Goal: Information Seeking & Learning: Learn about a topic

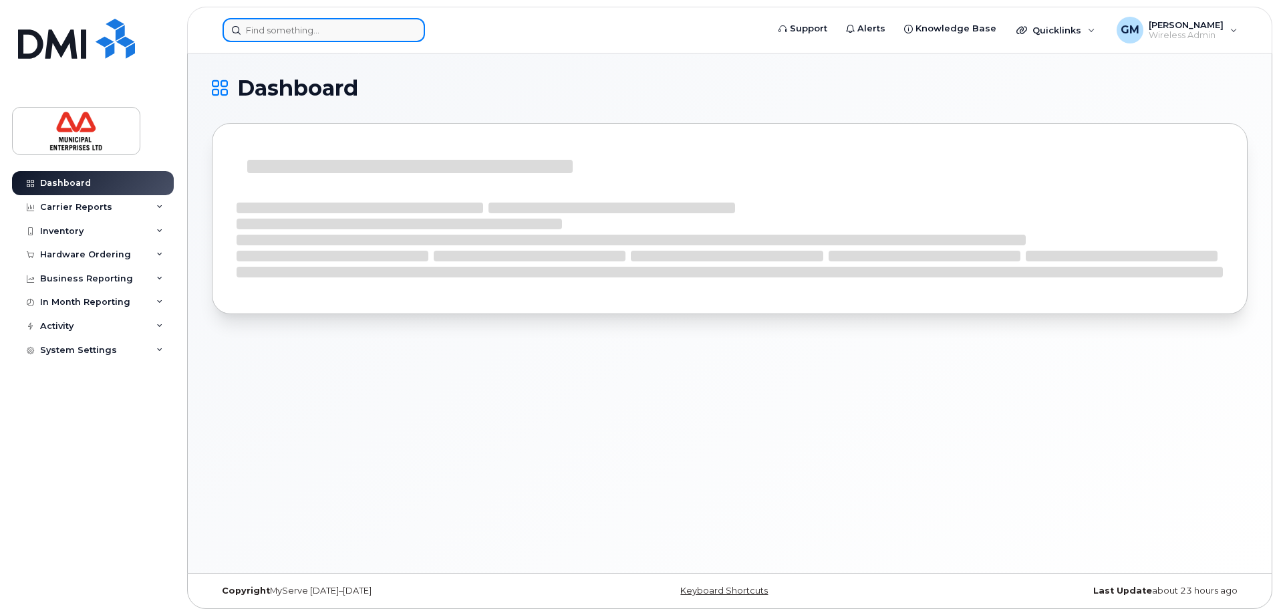
click at [295, 37] on input at bounding box center [323, 30] width 202 height 24
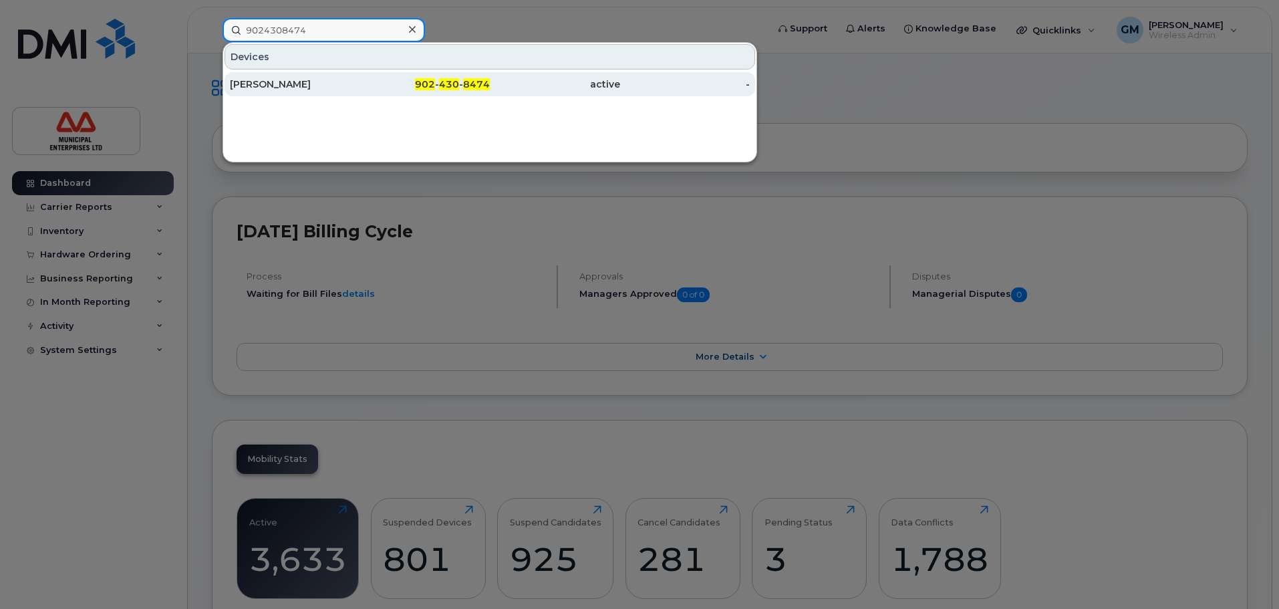
type input "9024308474"
click at [286, 82] on div "Emily Chisholm" at bounding box center [295, 83] width 130 height 13
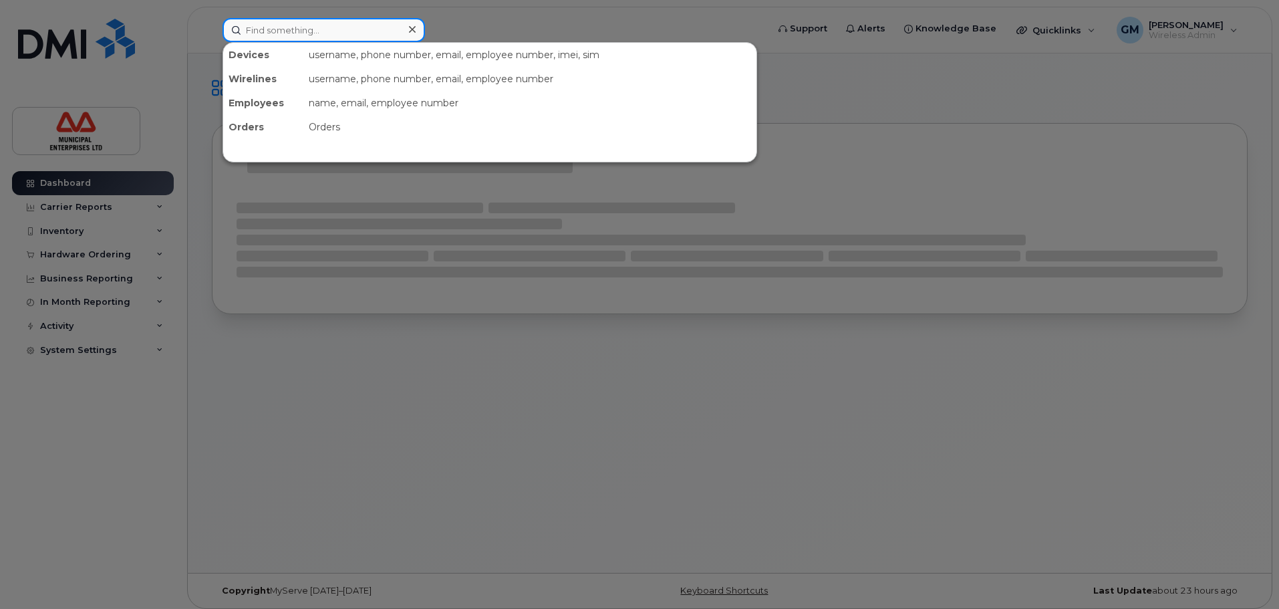
click at [312, 20] on input at bounding box center [323, 30] width 202 height 24
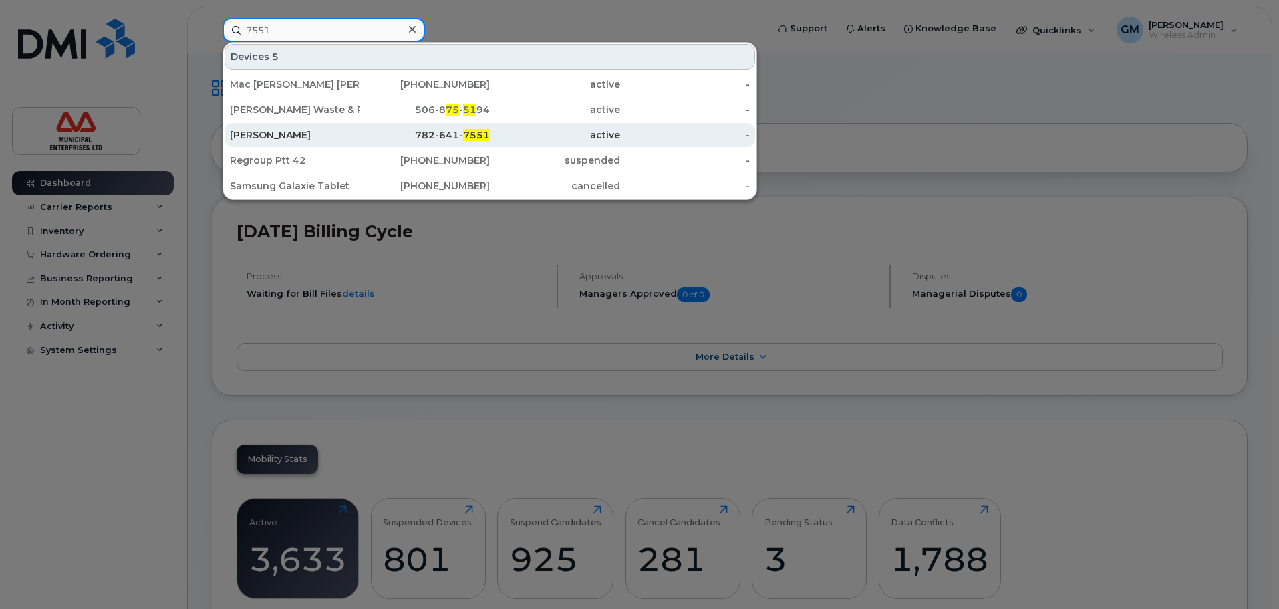
type input "7551"
click at [289, 136] on div "Jeff Brake" at bounding box center [295, 134] width 130 height 13
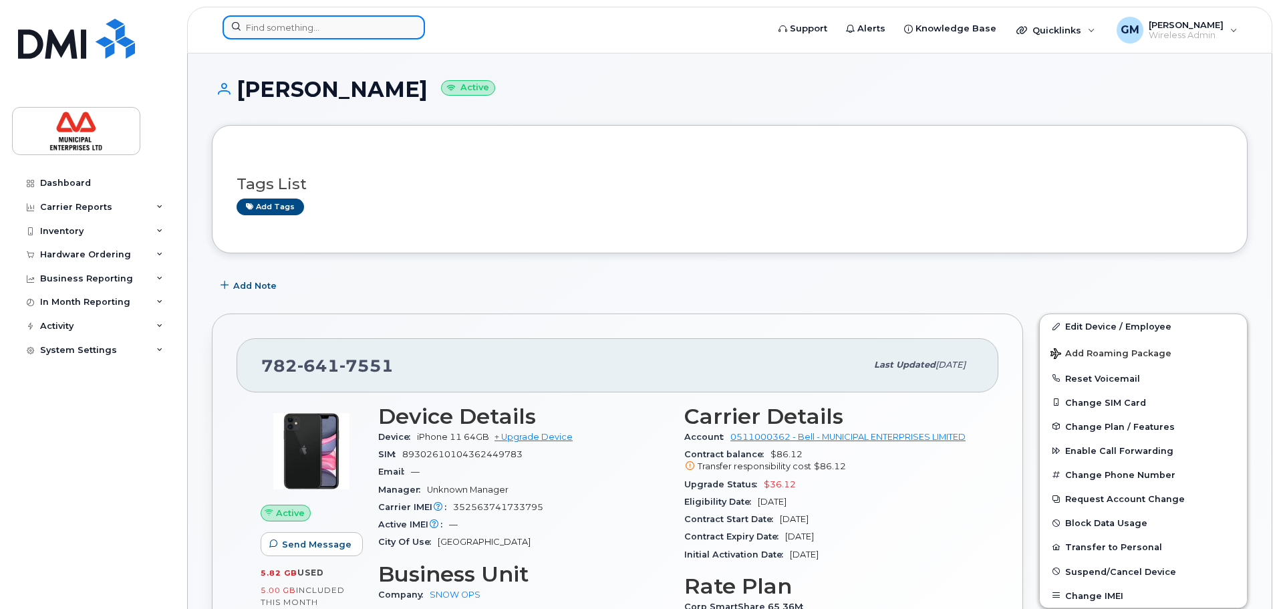
click at [313, 17] on input at bounding box center [323, 27] width 202 height 24
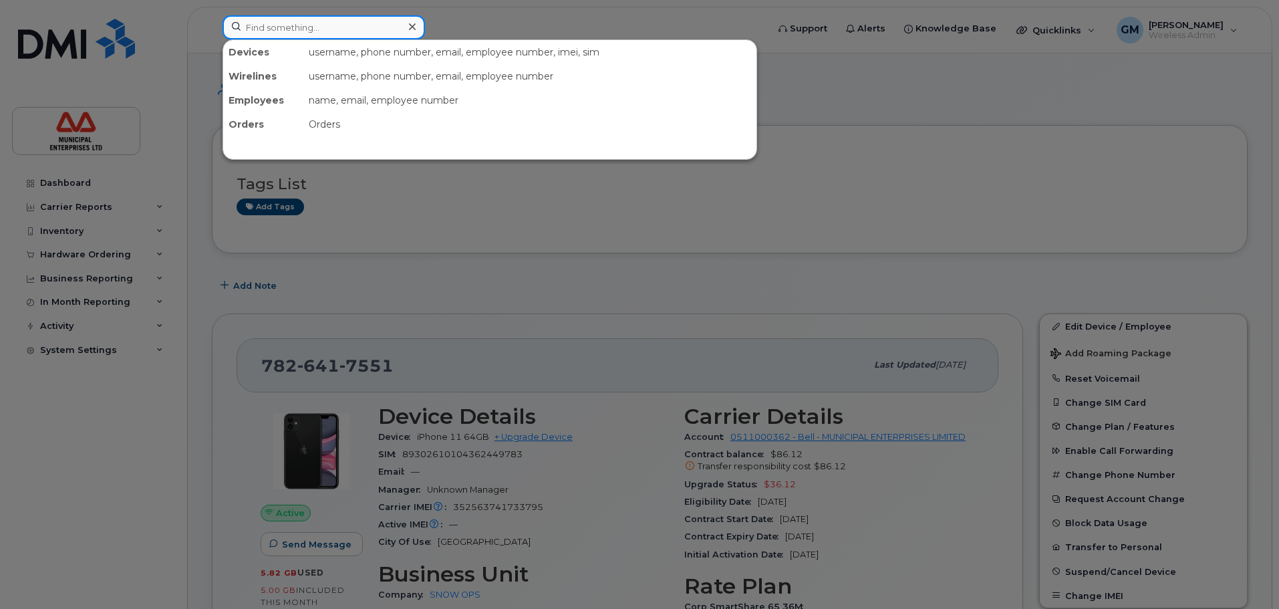
click at [276, 17] on input at bounding box center [323, 27] width 202 height 24
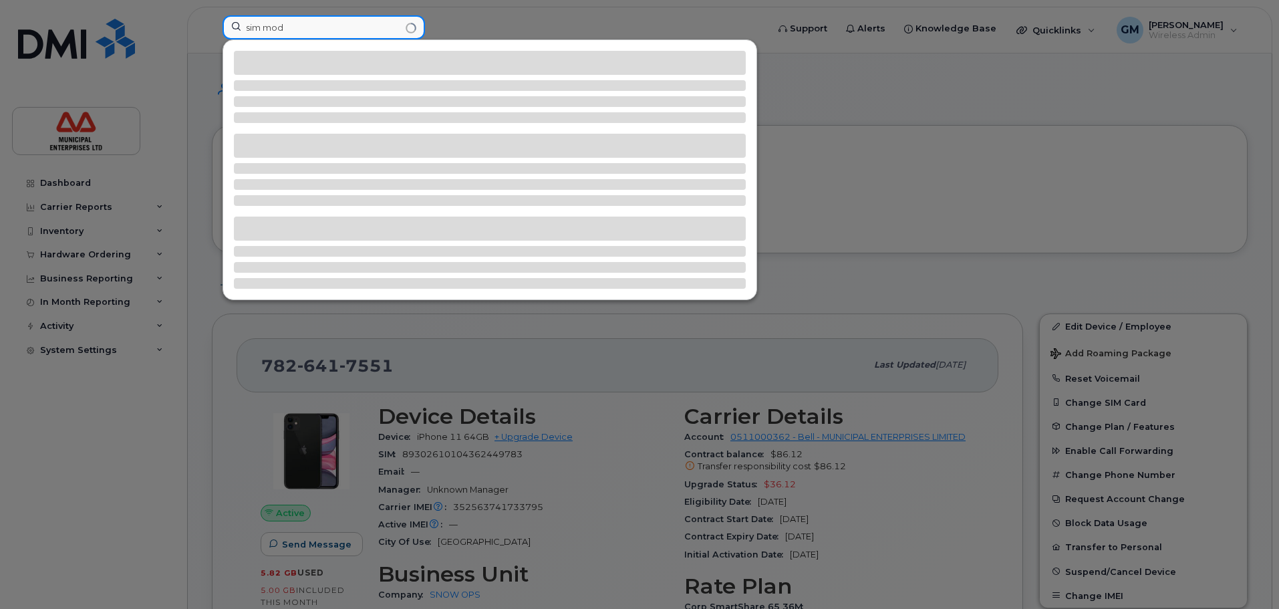
type input "sim mode"
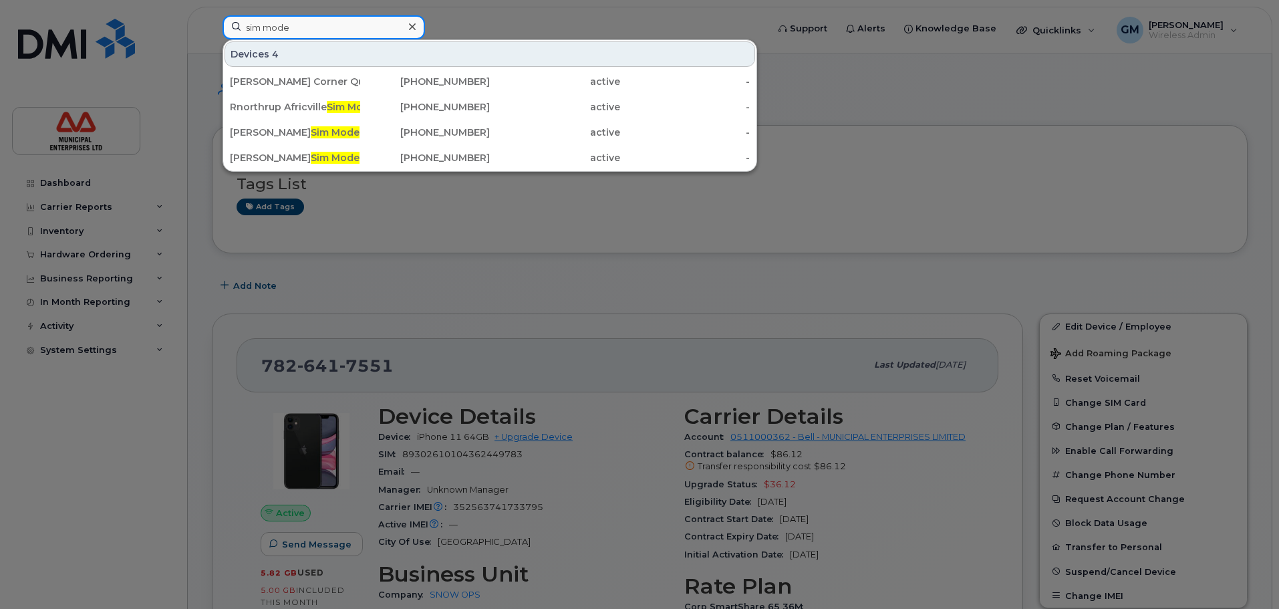
click at [297, 27] on input "sim mode" at bounding box center [323, 27] width 202 height 24
drag, startPoint x: 299, startPoint y: 26, endPoint x: 180, endPoint y: 15, distance: 119.5
click at [212, 15] on div "sim mode Devices 4 Rhodes Corner Quarry Sim Mode m 506-343-6000 active - Rnorth…" at bounding box center [490, 29] width 557 height 29
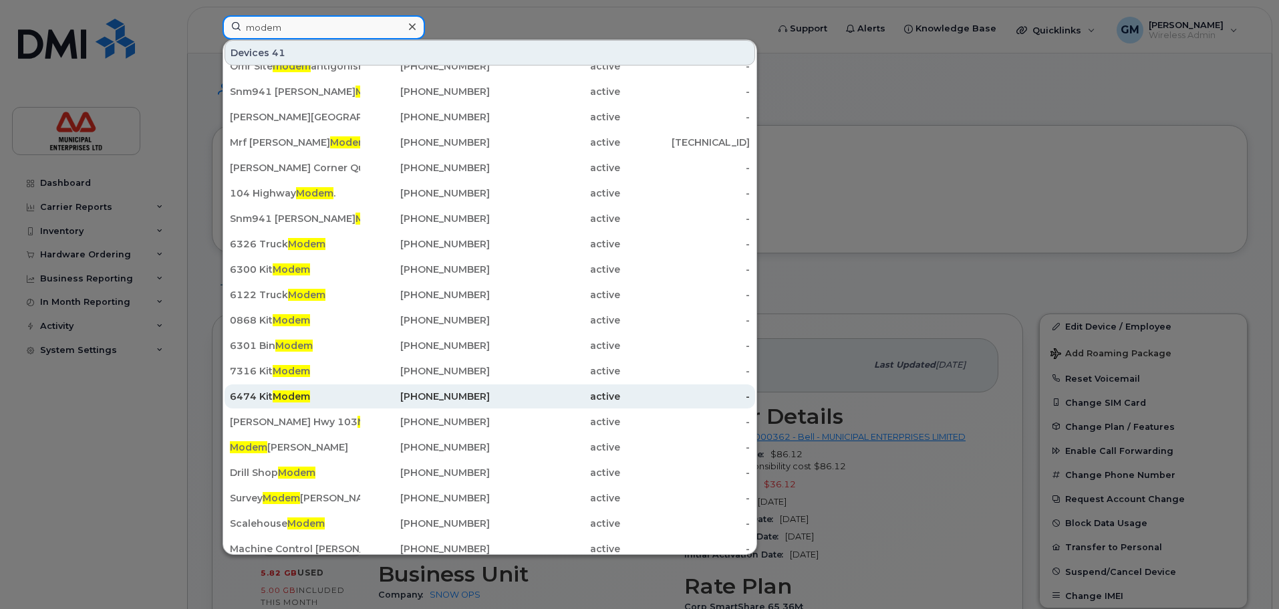
scroll to position [23, 0]
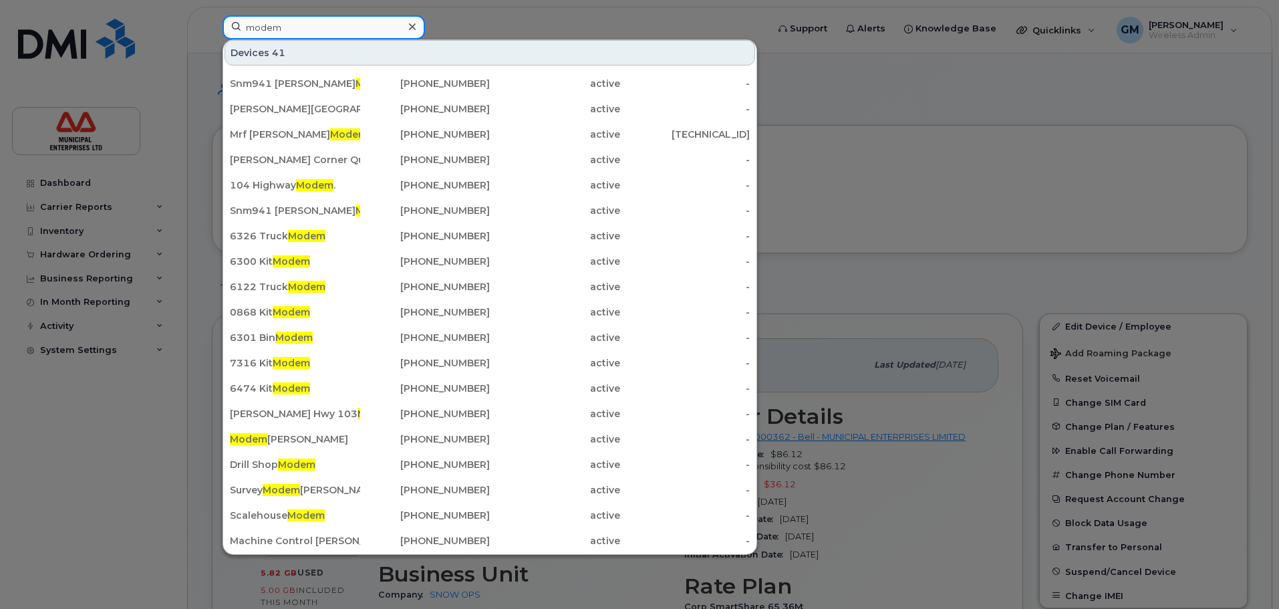
type input "modem"
click at [275, 59] on span "41" at bounding box center [278, 52] width 13 height 13
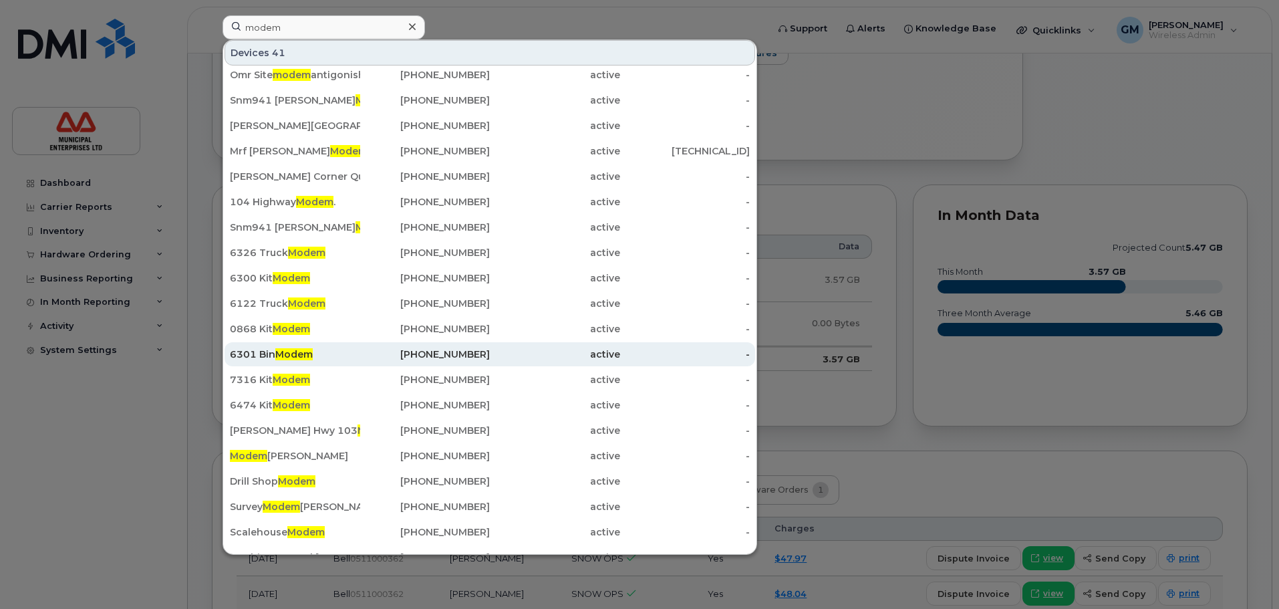
scroll to position [0, 0]
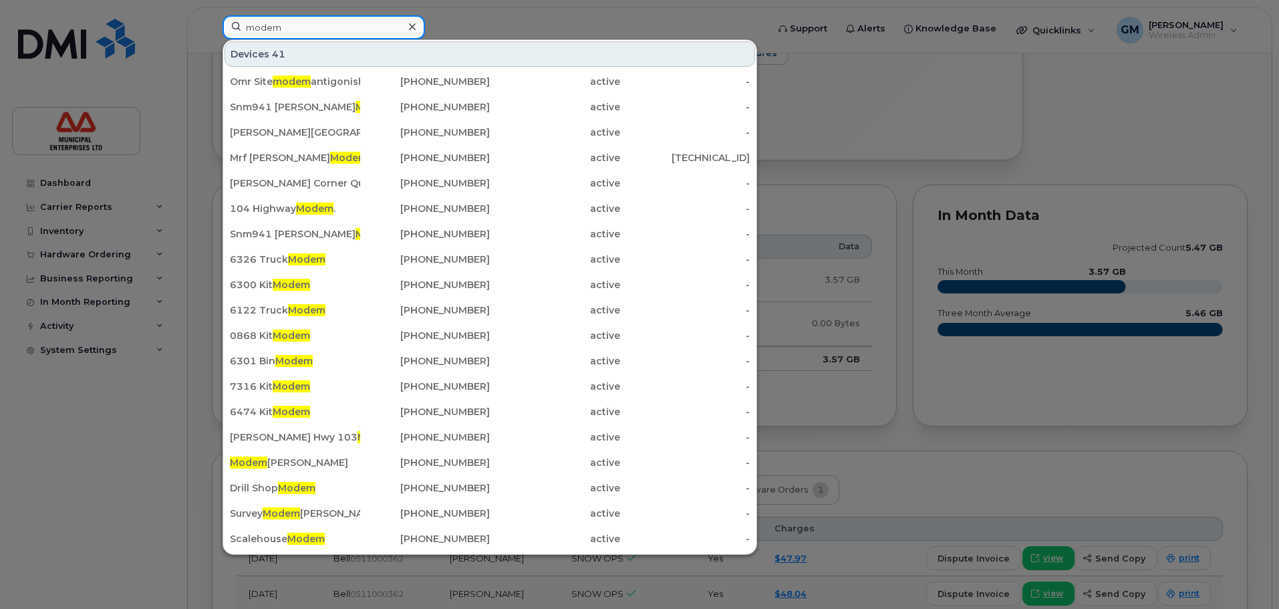
drag, startPoint x: 311, startPoint y: 37, endPoint x: 47, endPoint y: 37, distance: 264.6
click at [212, 37] on div "modem Devices 41 Omr Site modem antigonish 902-233-4924 active - Snm941 Trimble…" at bounding box center [490, 29] width 557 height 29
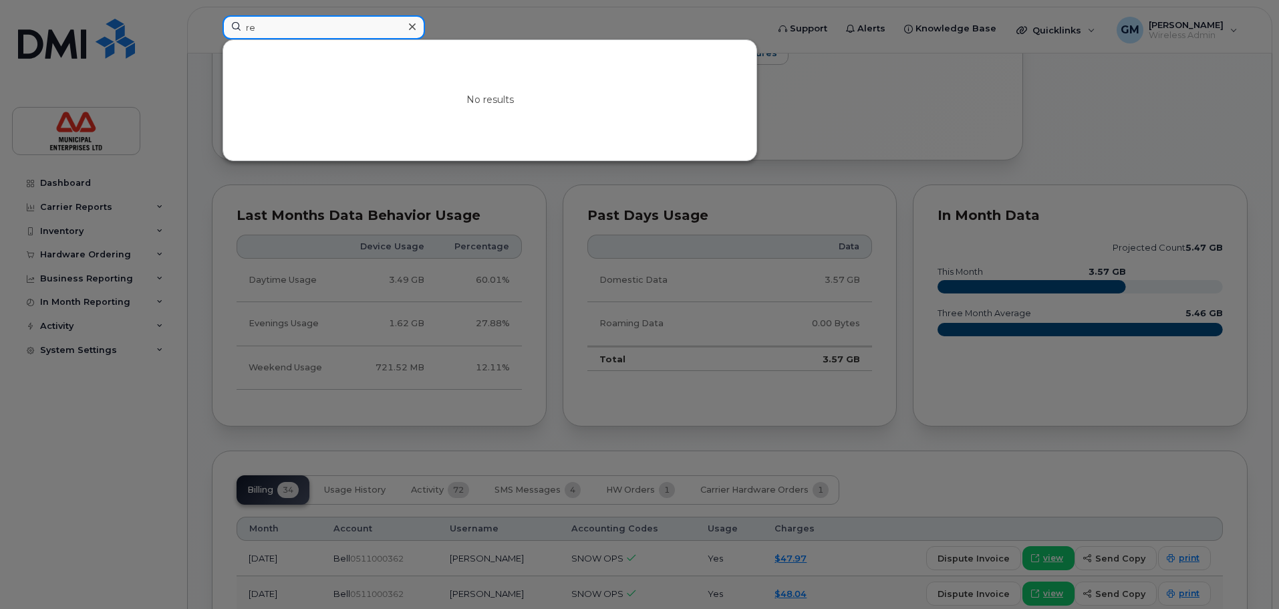
type input "r"
click at [88, 472] on div at bounding box center [639, 304] width 1279 height 609
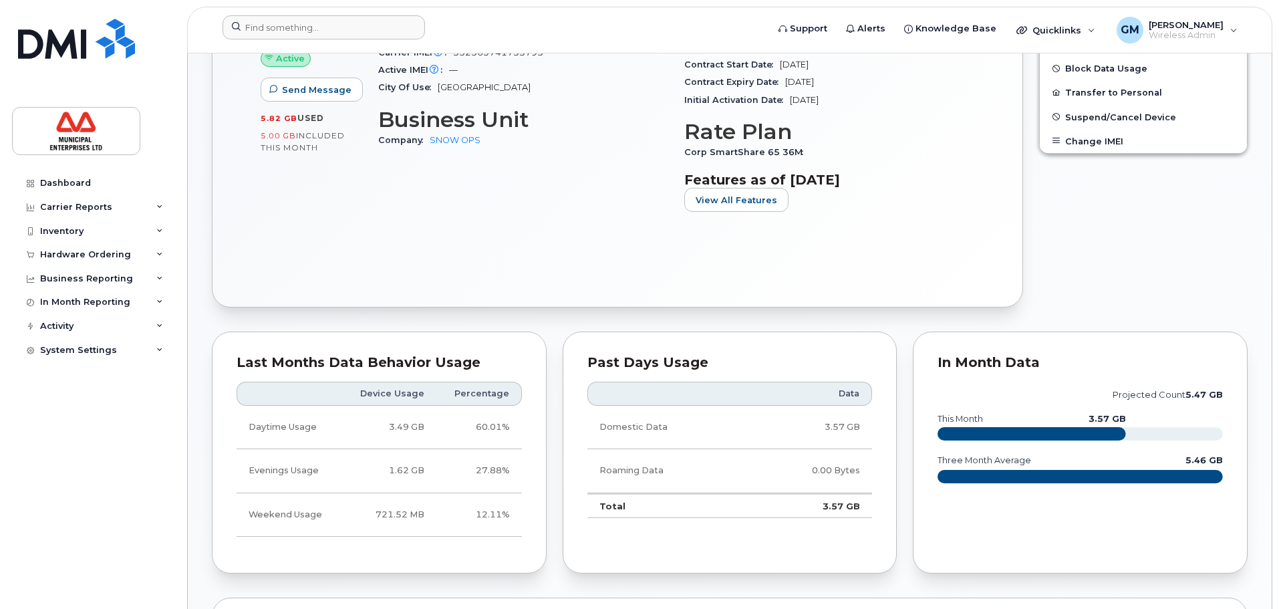
scroll to position [401, 0]
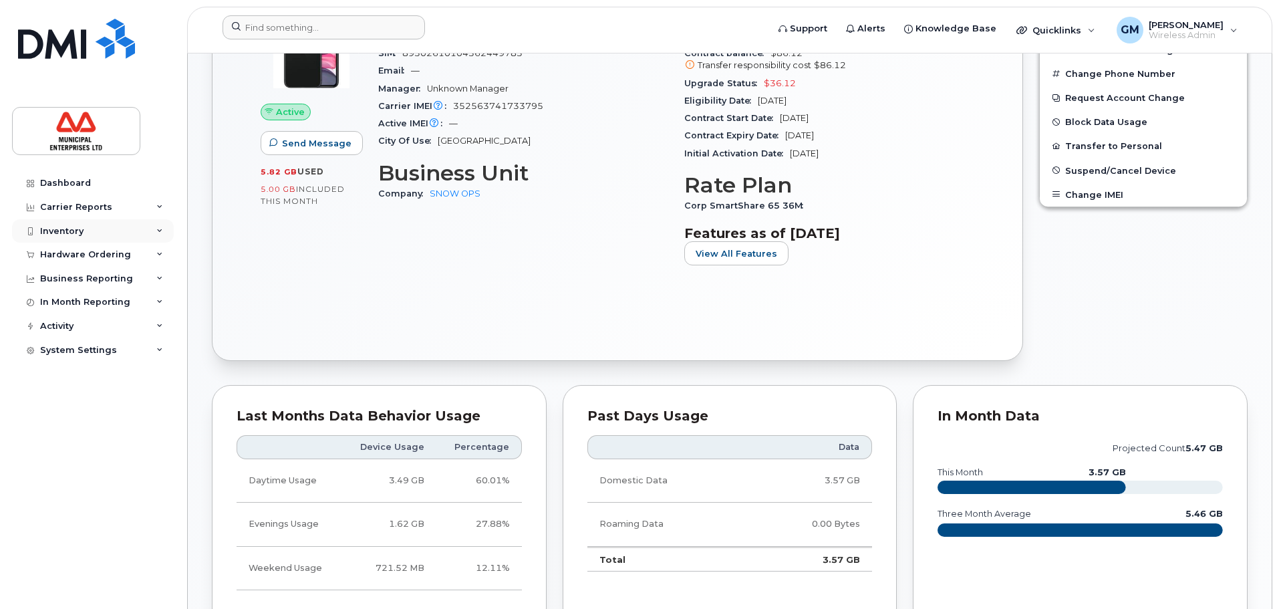
click at [136, 228] on div "Inventory" at bounding box center [93, 231] width 162 height 24
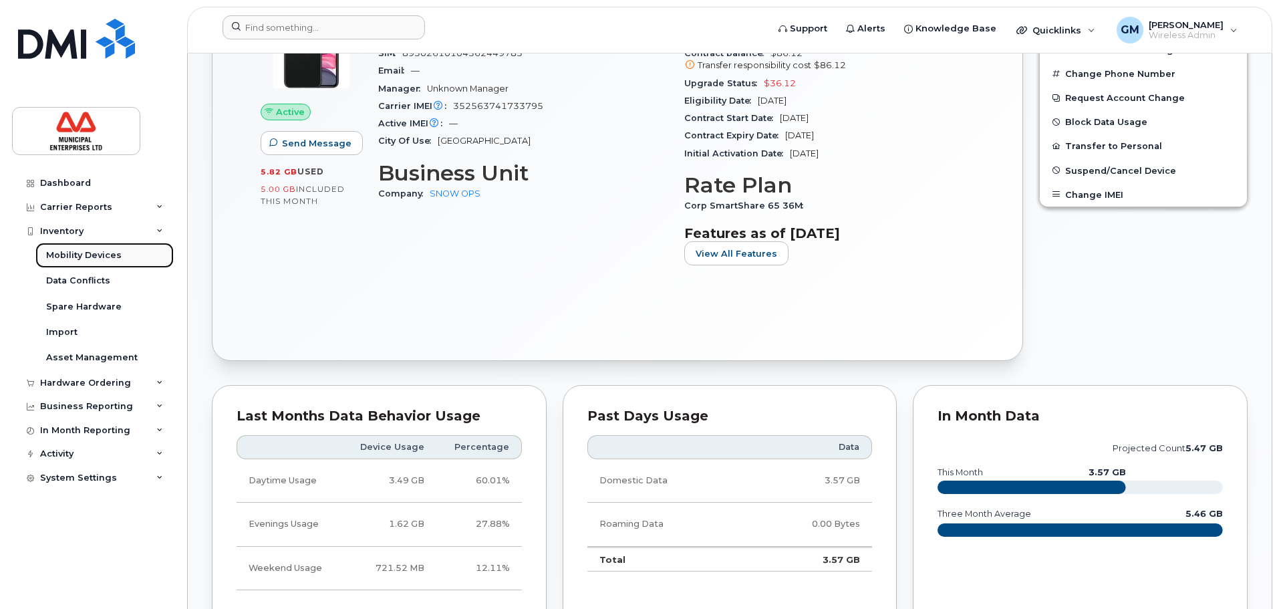
click at [86, 254] on div "Mobility Devices" at bounding box center [83, 255] width 75 height 12
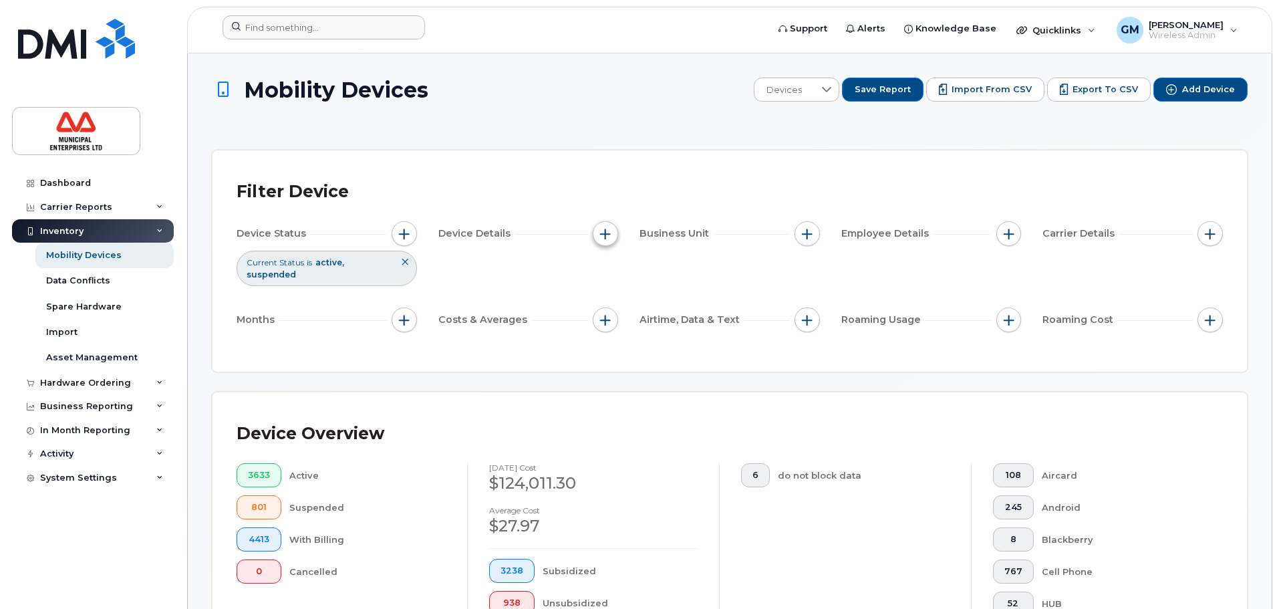
click at [607, 234] on span "button" at bounding box center [605, 233] width 11 height 11
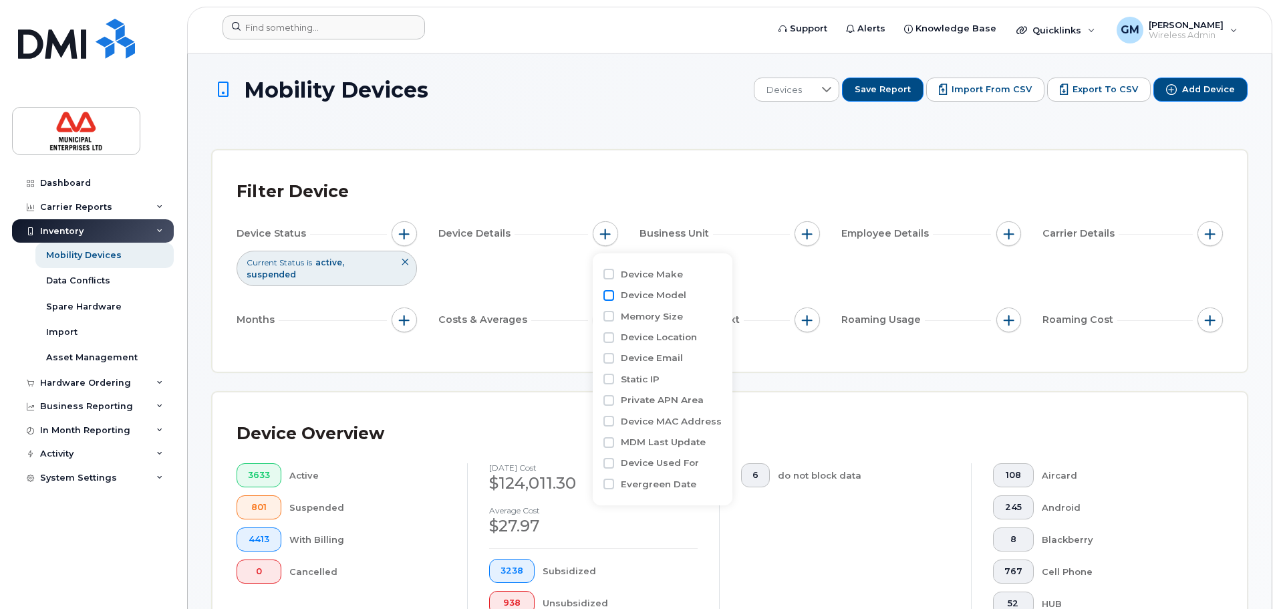
click at [603, 297] on div "Device Make Device Model Memory Size Device Location Device Email Static IP Pri…" at bounding box center [663, 379] width 140 height 252
click at [609, 297] on input "Device Model" at bounding box center [608, 295] width 11 height 11
checkbox input "true"
click at [673, 362] on div "Device Model contains" at bounding box center [684, 325] width 162 height 81
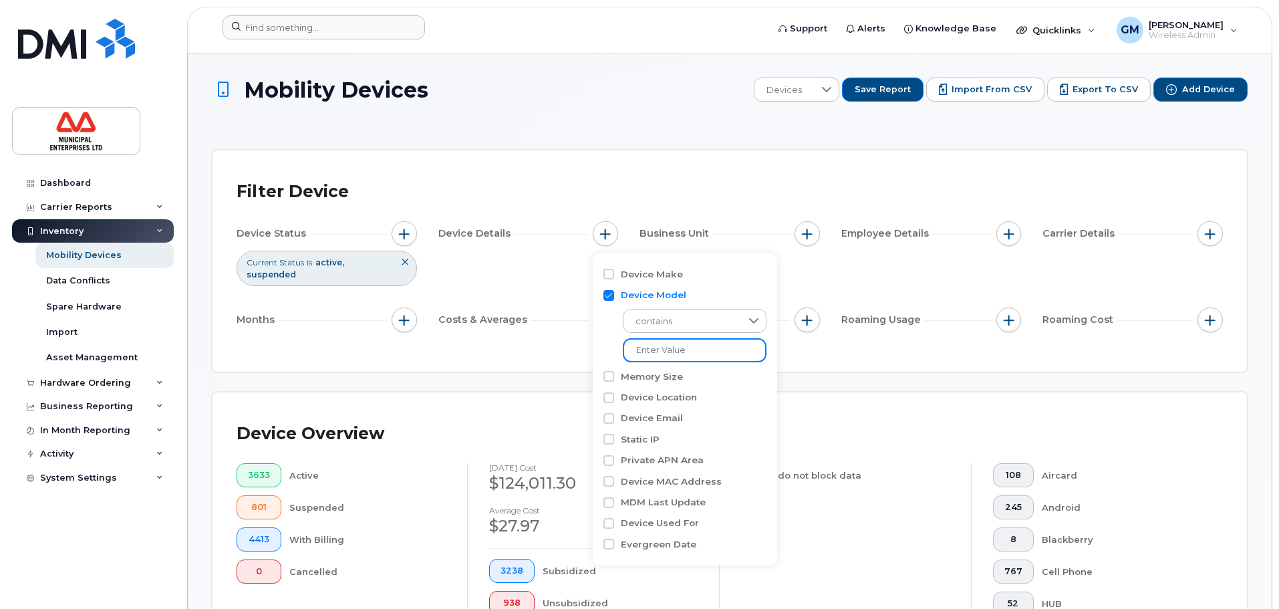
click at [668, 344] on input "text" at bounding box center [695, 350] width 144 height 24
type input "m"
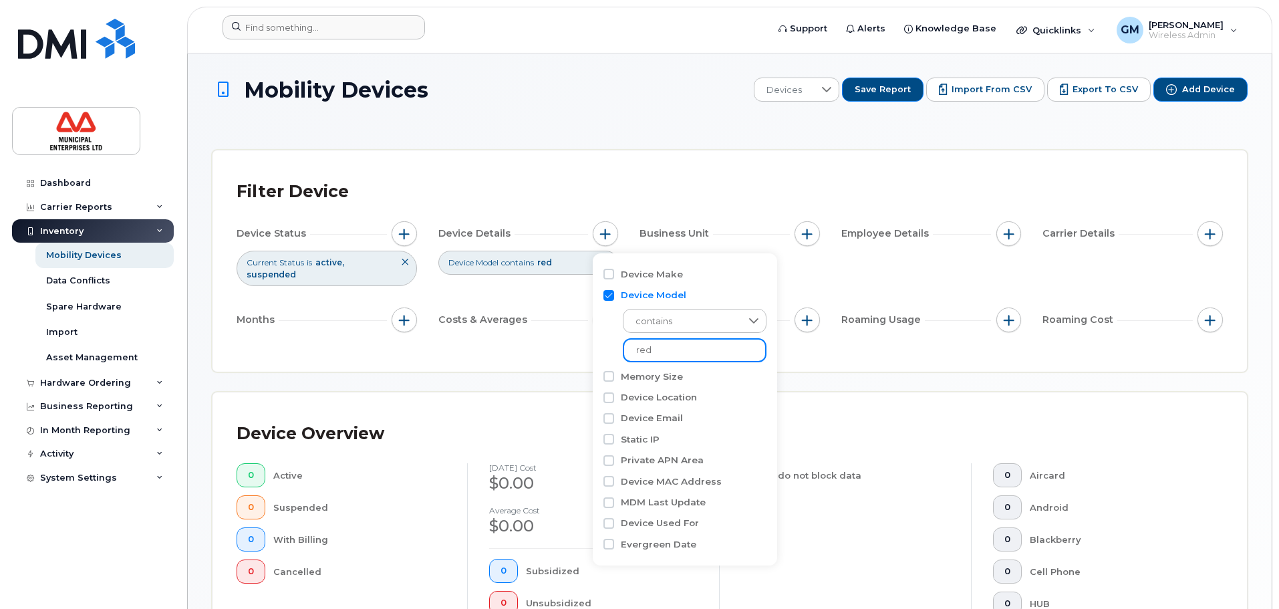
type input "red"
click at [558, 340] on div "Filter Device Device Status Current Status is active suspended Device Details D…" at bounding box center [729, 260] width 1034 height 221
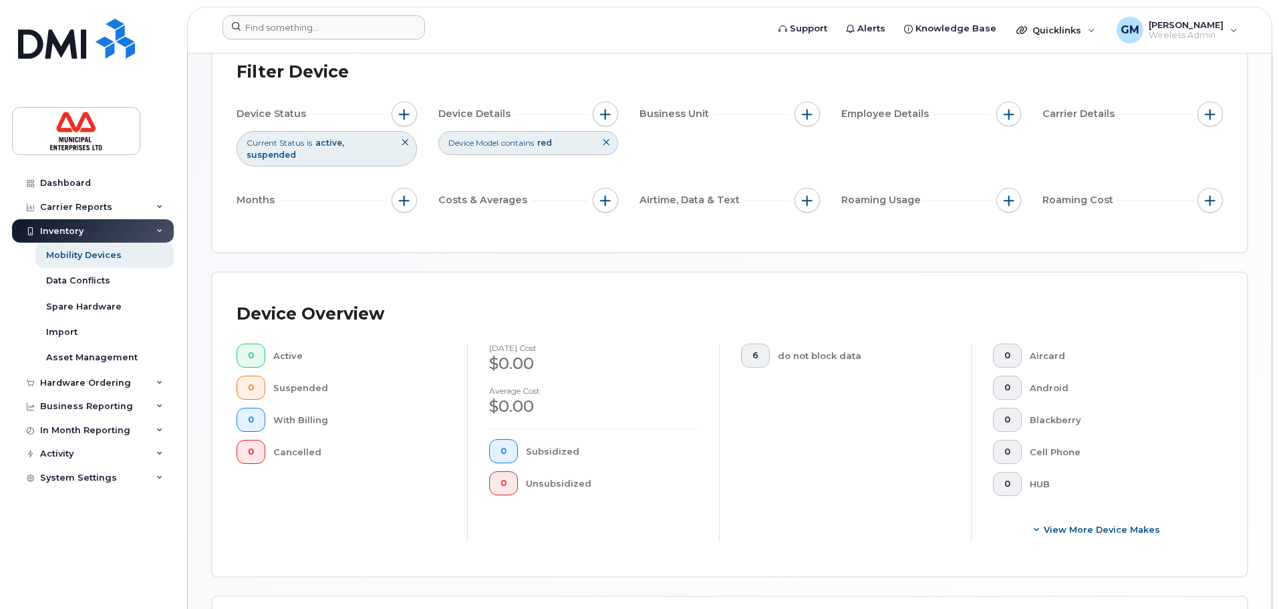
scroll to position [69, 0]
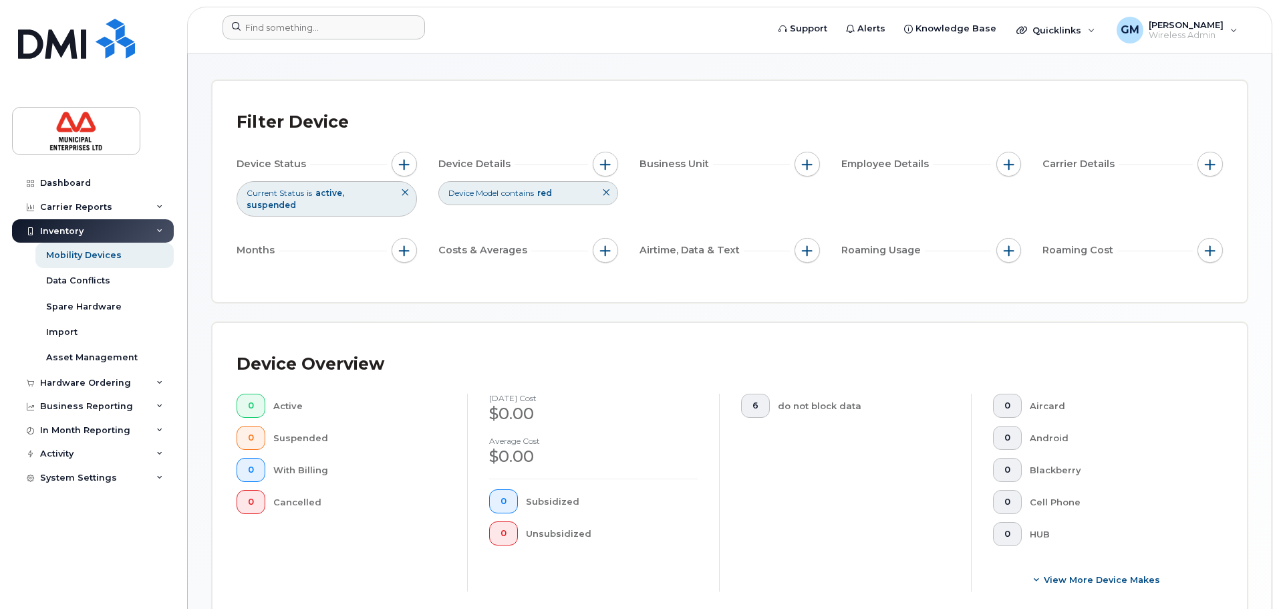
click at [601, 198] on button at bounding box center [606, 193] width 23 height 22
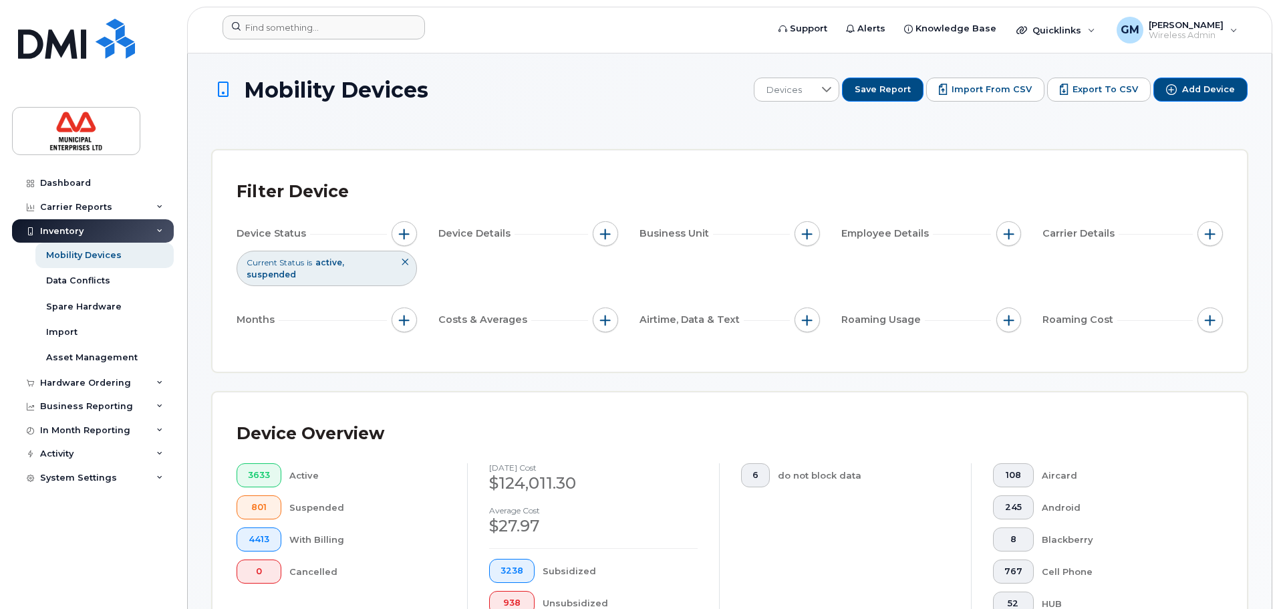
click at [94, 233] on div "Inventory" at bounding box center [93, 231] width 162 height 24
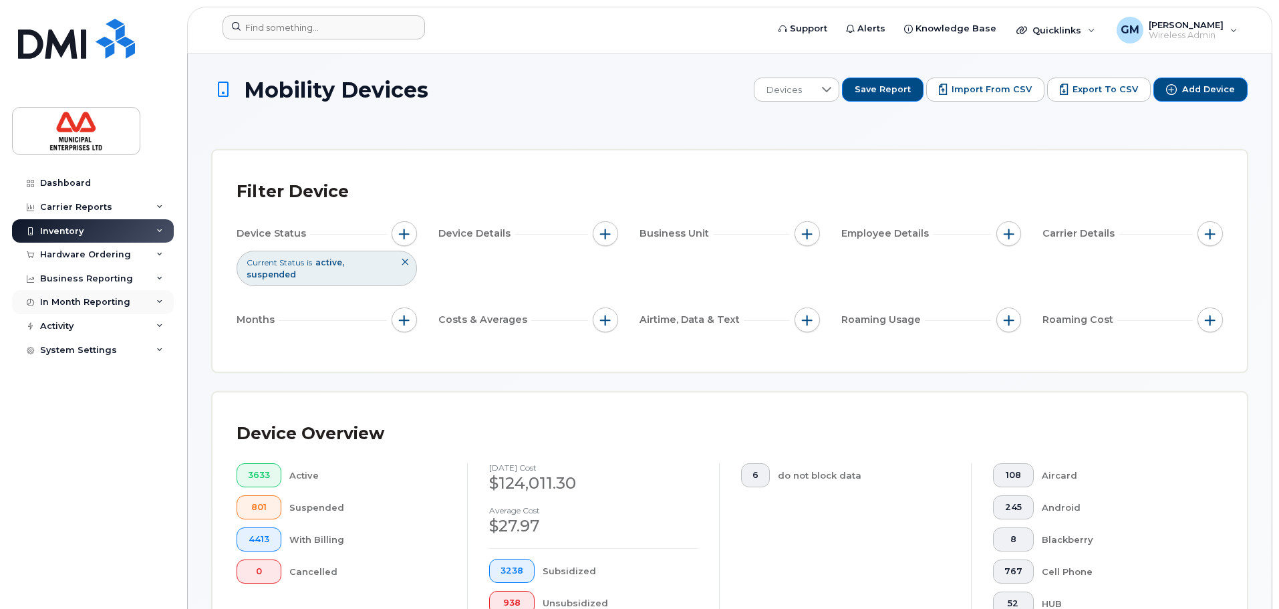
click at [124, 295] on div "In Month Reporting" at bounding box center [93, 302] width 162 height 24
click at [116, 300] on div "In Month Reporting" at bounding box center [85, 302] width 90 height 11
click at [100, 187] on link "Dashboard" at bounding box center [93, 183] width 162 height 24
click at [95, 206] on div "Carrier Reports" at bounding box center [76, 207] width 72 height 11
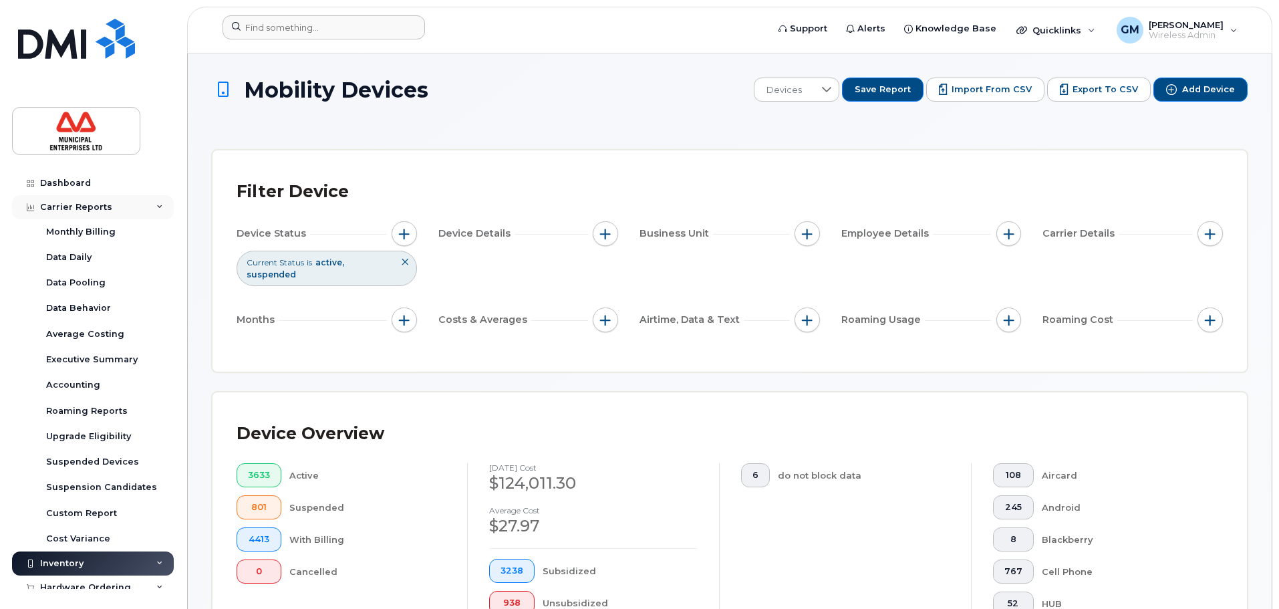
click at [95, 206] on div "Carrier Reports" at bounding box center [76, 207] width 72 height 11
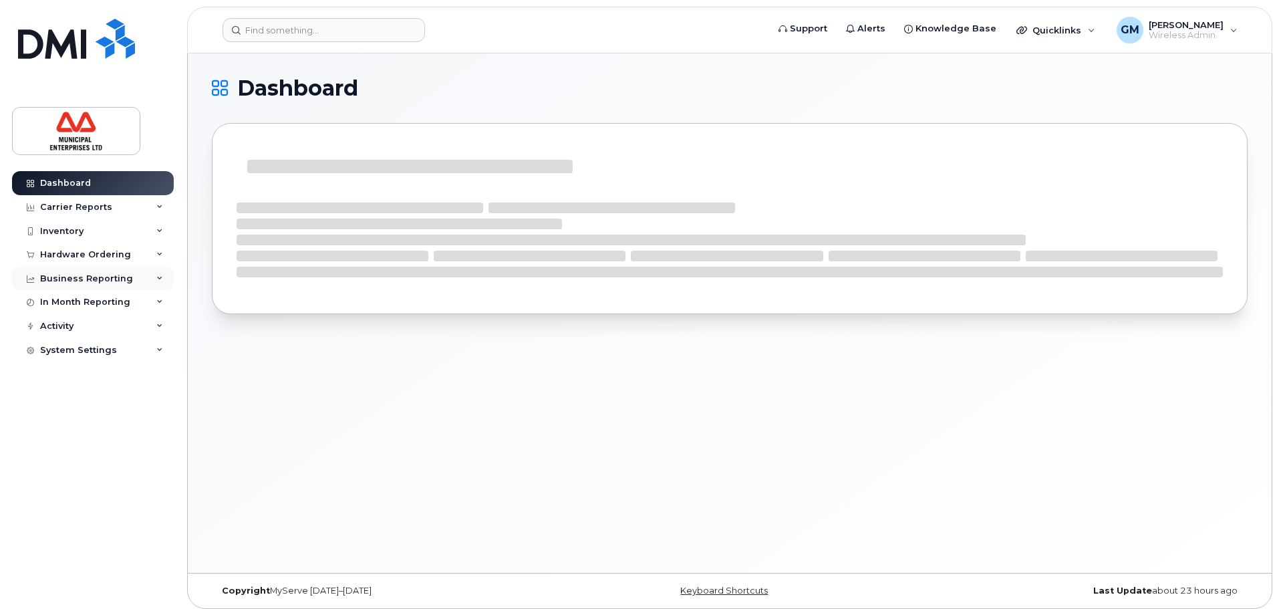
click at [67, 279] on div "Business Reporting" at bounding box center [86, 278] width 93 height 11
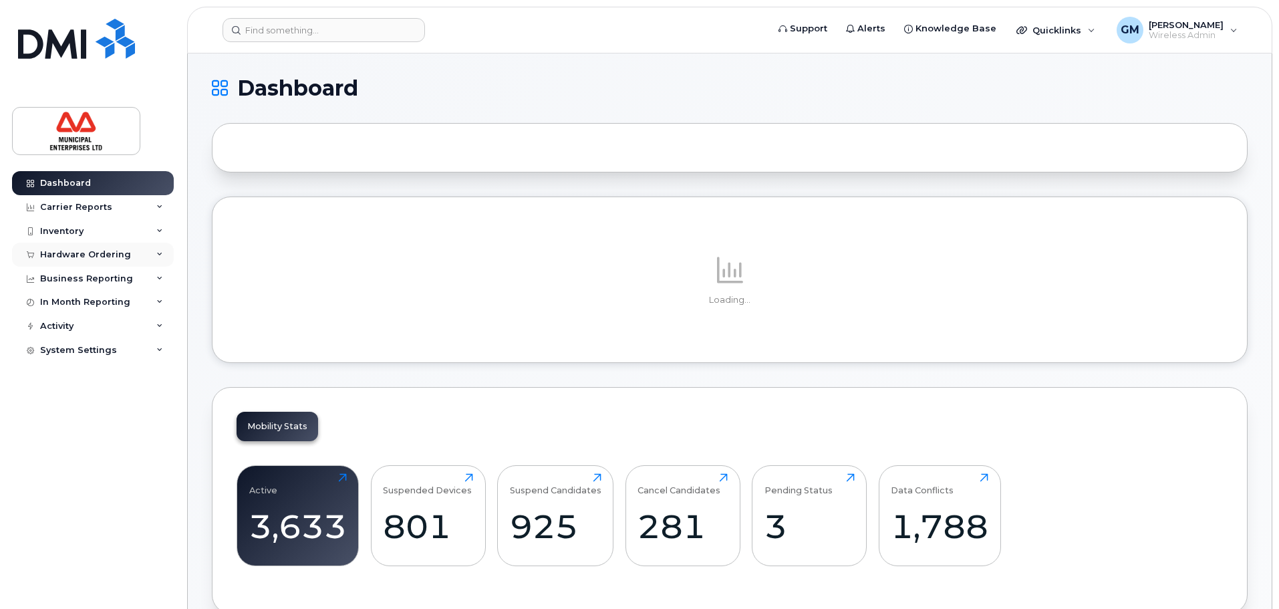
click at [82, 255] on div "Hardware Ordering" at bounding box center [85, 254] width 91 height 11
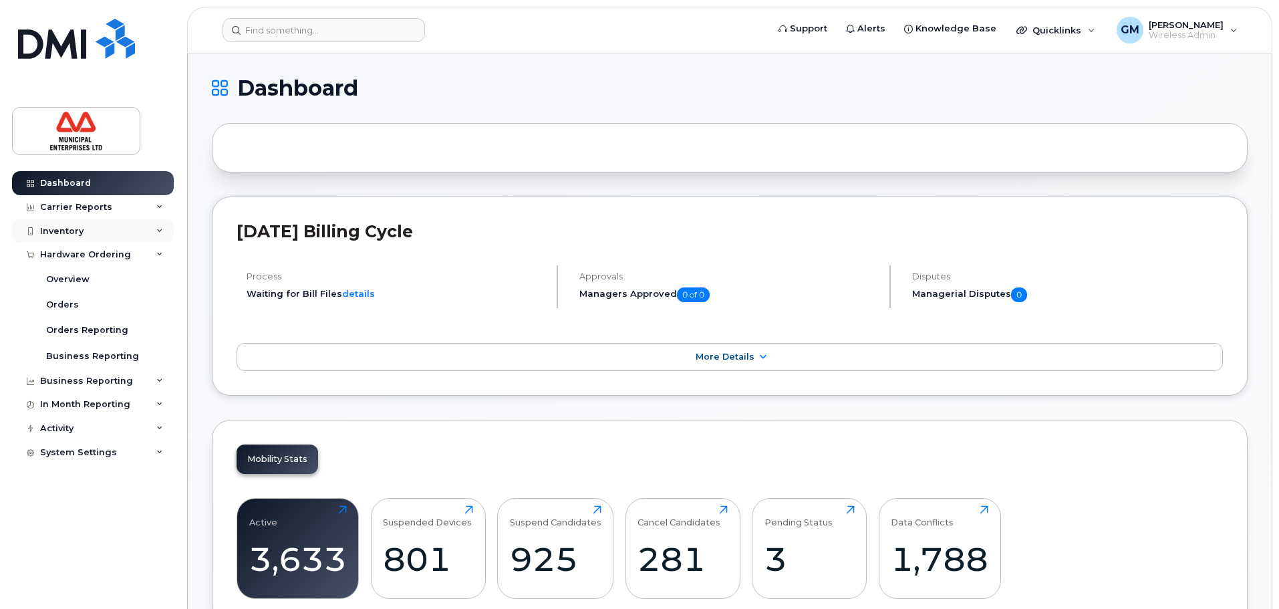
click at [84, 241] on div "Inventory" at bounding box center [93, 231] width 162 height 24
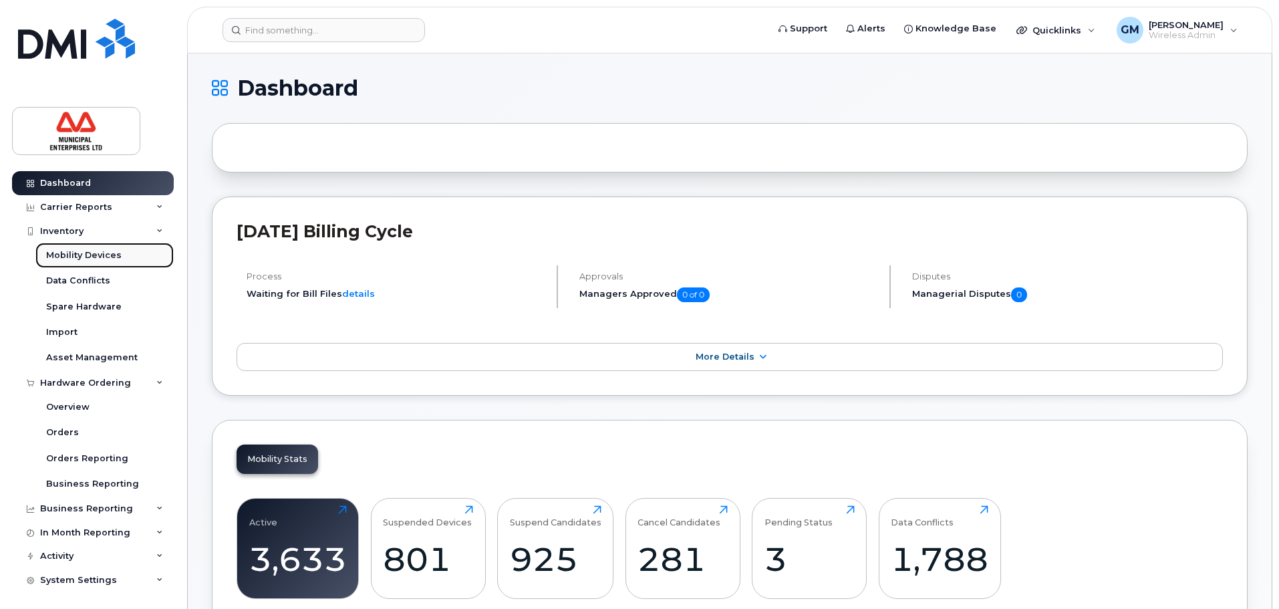
click at [77, 261] on div "Mobility Devices" at bounding box center [83, 255] width 75 height 12
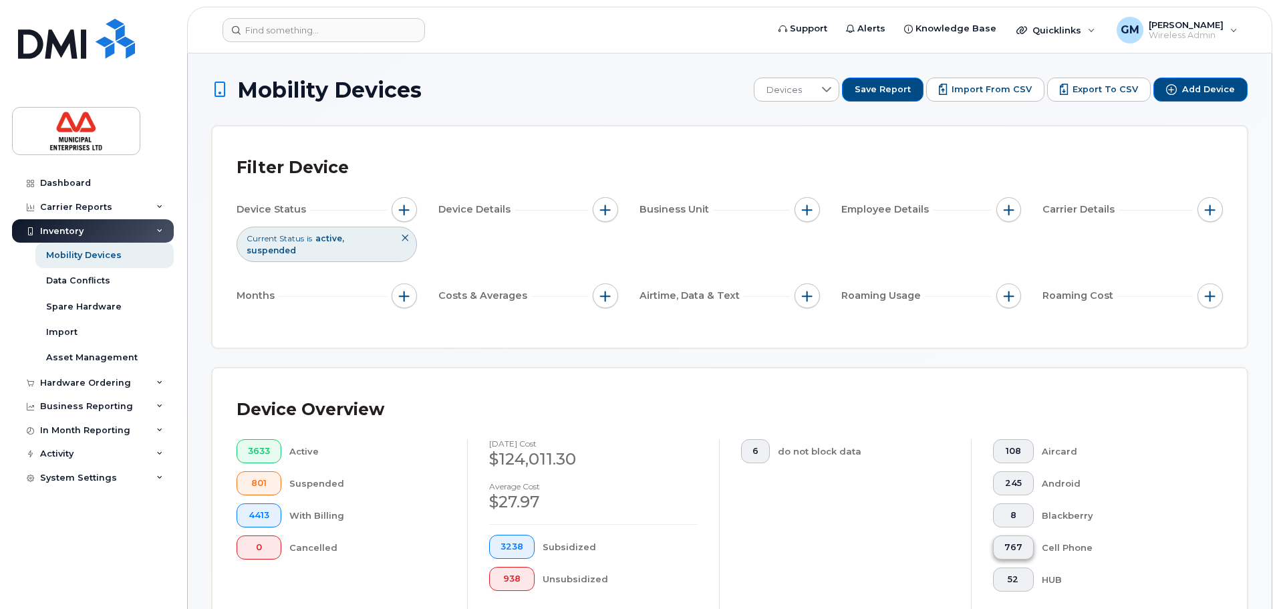
click at [1008, 542] on span "767" at bounding box center [1013, 547] width 18 height 11
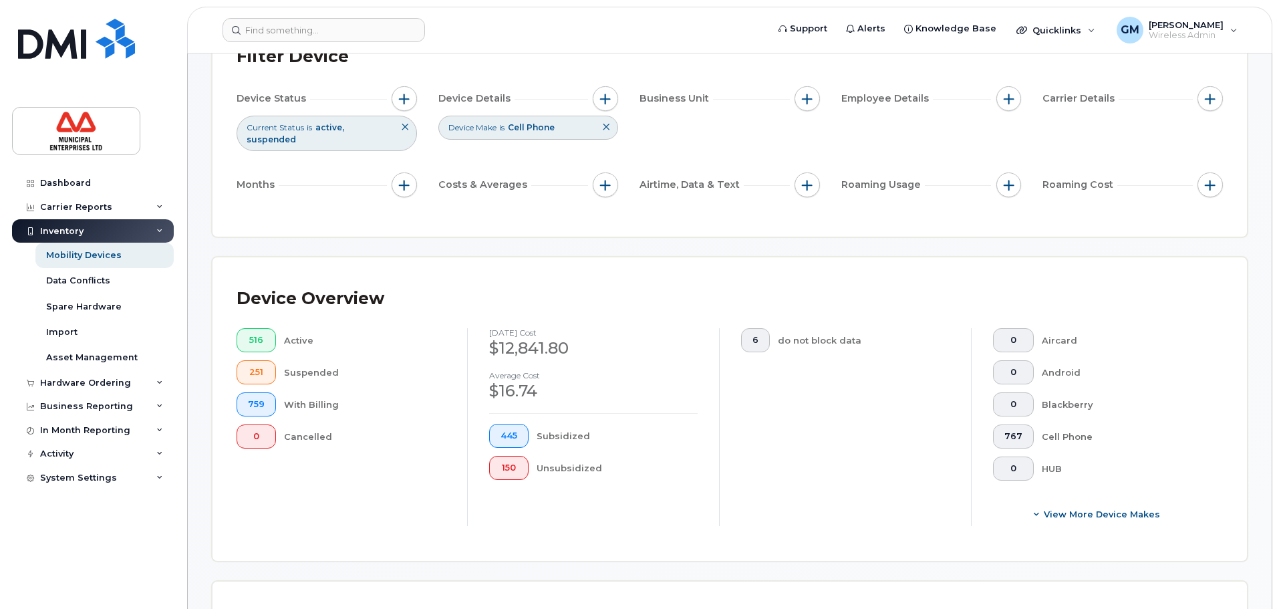
scroll to position [267, 0]
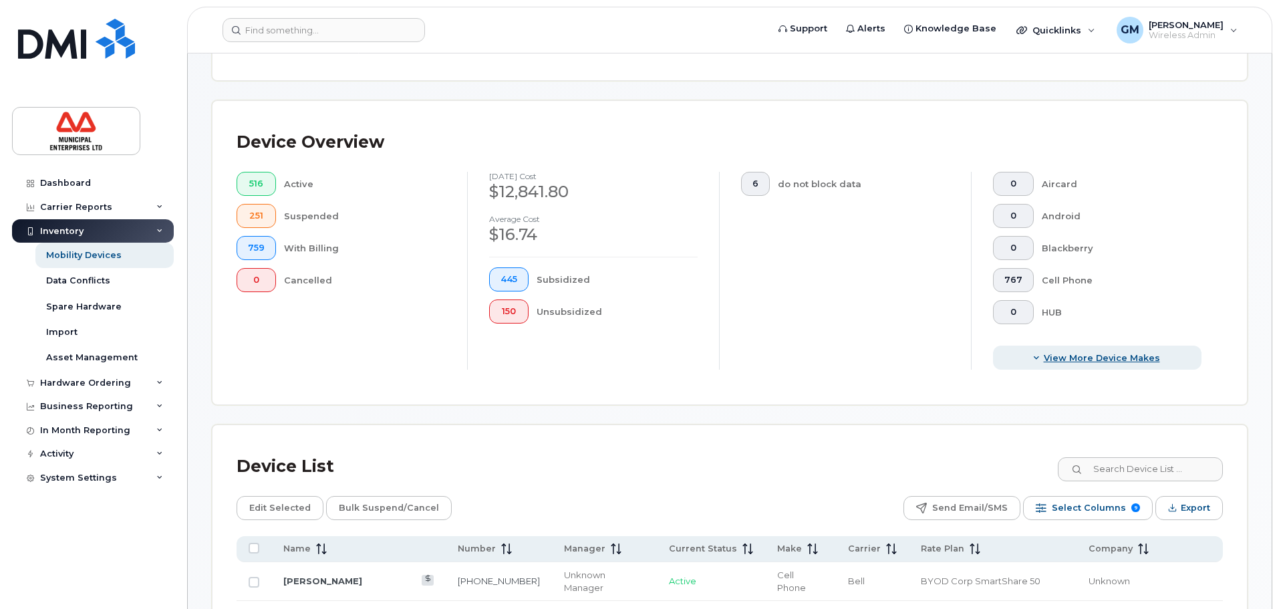
click at [1066, 351] on span "View More Device Makes" at bounding box center [1102, 357] width 116 height 13
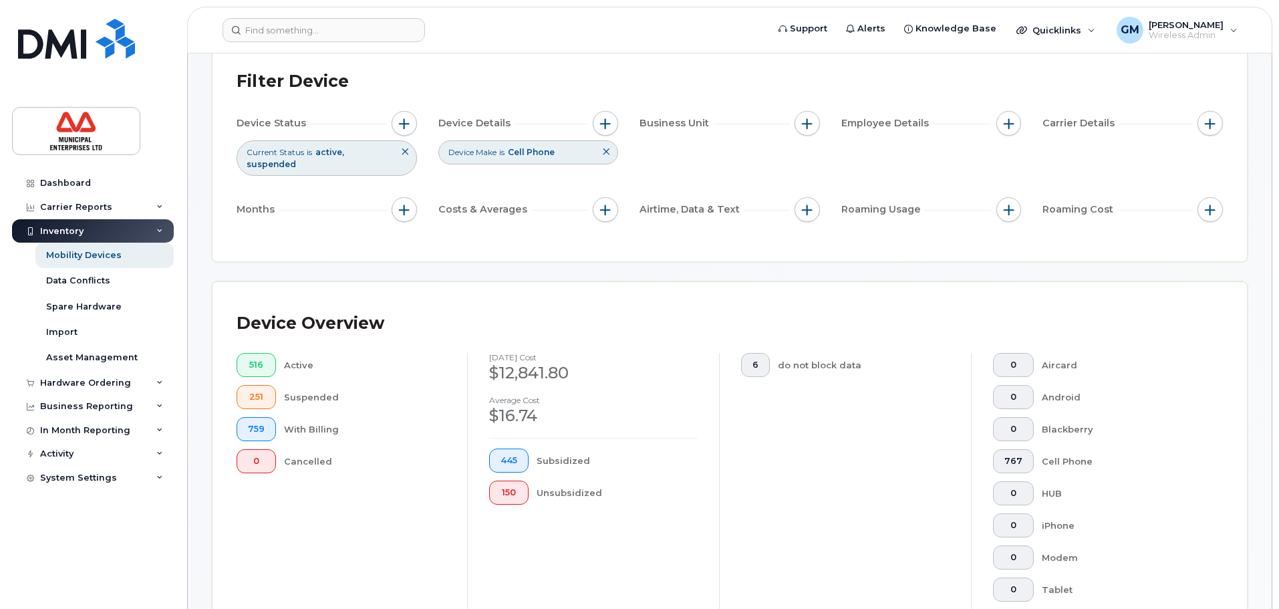
scroll to position [67, 0]
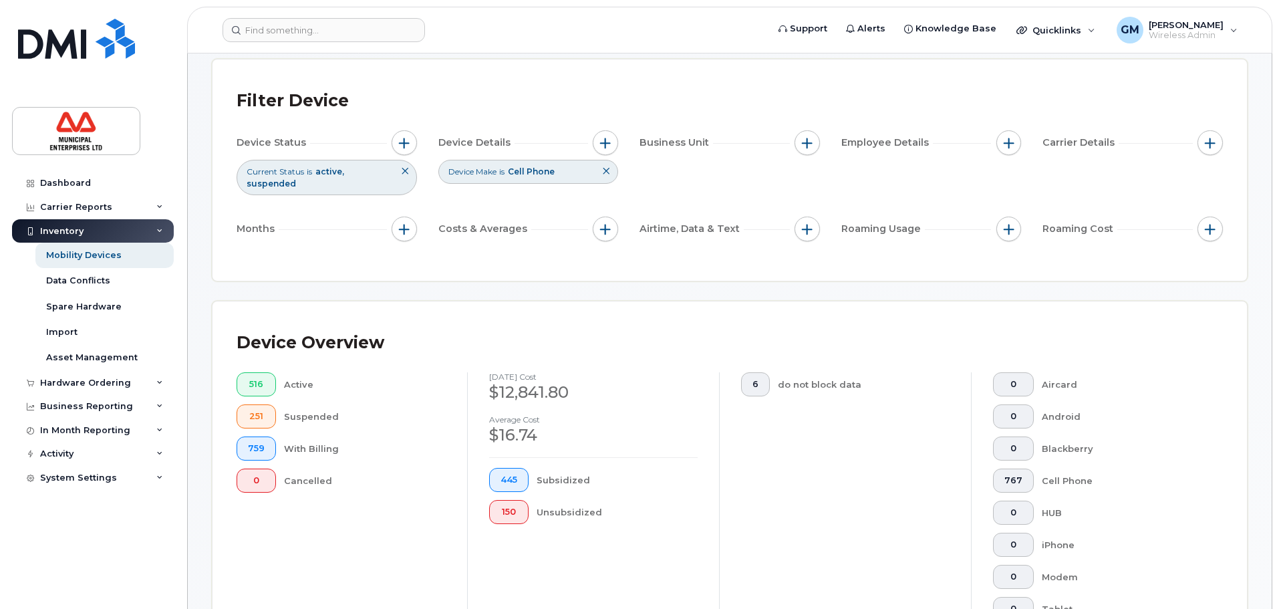
drag, startPoint x: 411, startPoint y: 178, endPoint x: 405, endPoint y: 170, distance: 10.6
click at [410, 178] on button at bounding box center [405, 171] width 23 height 22
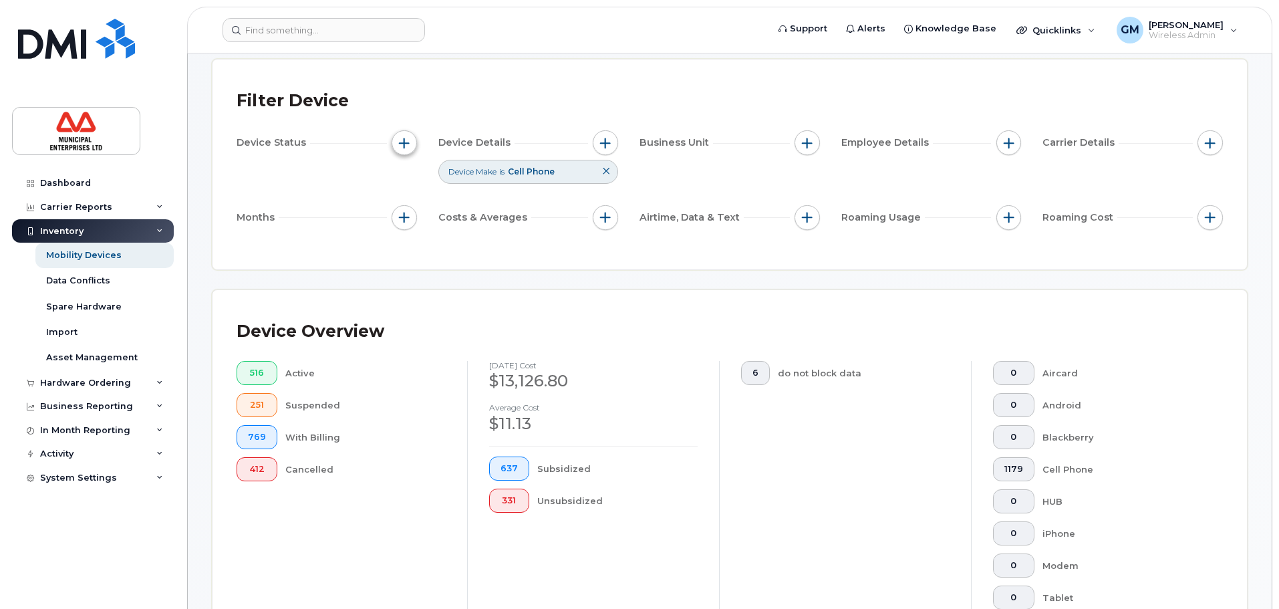
click at [403, 147] on span "button" at bounding box center [404, 143] width 11 height 11
click at [406, 186] on input "Current Status" at bounding box center [407, 183] width 11 height 11
checkbox input "true"
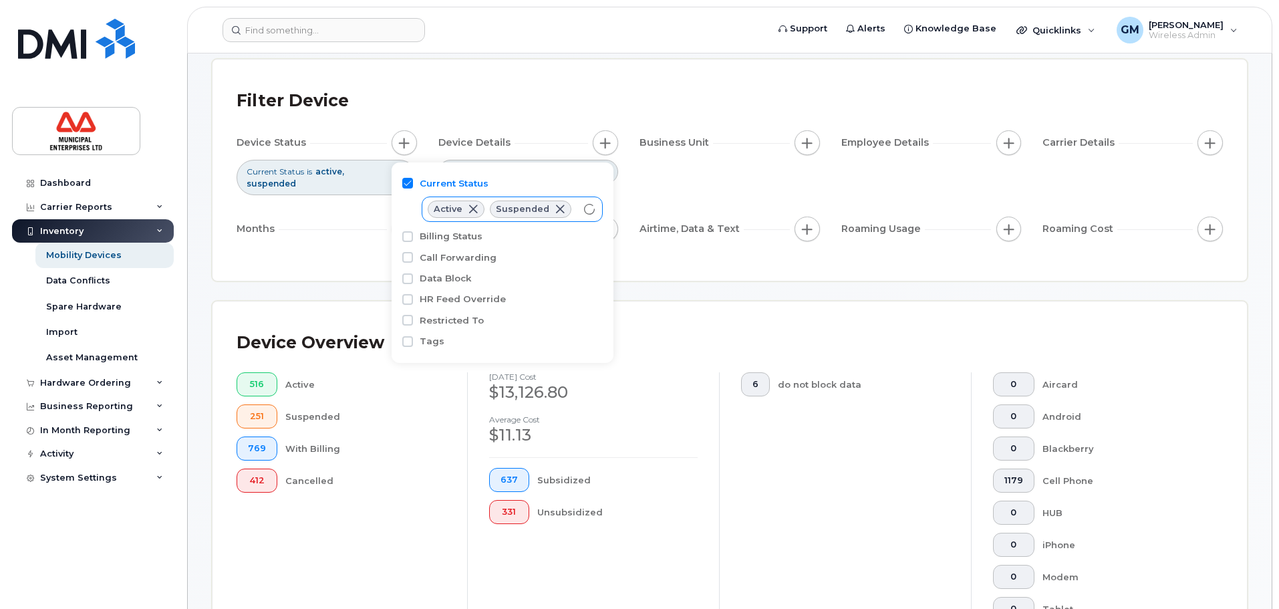
click at [557, 209] on span at bounding box center [560, 209] width 11 height 11
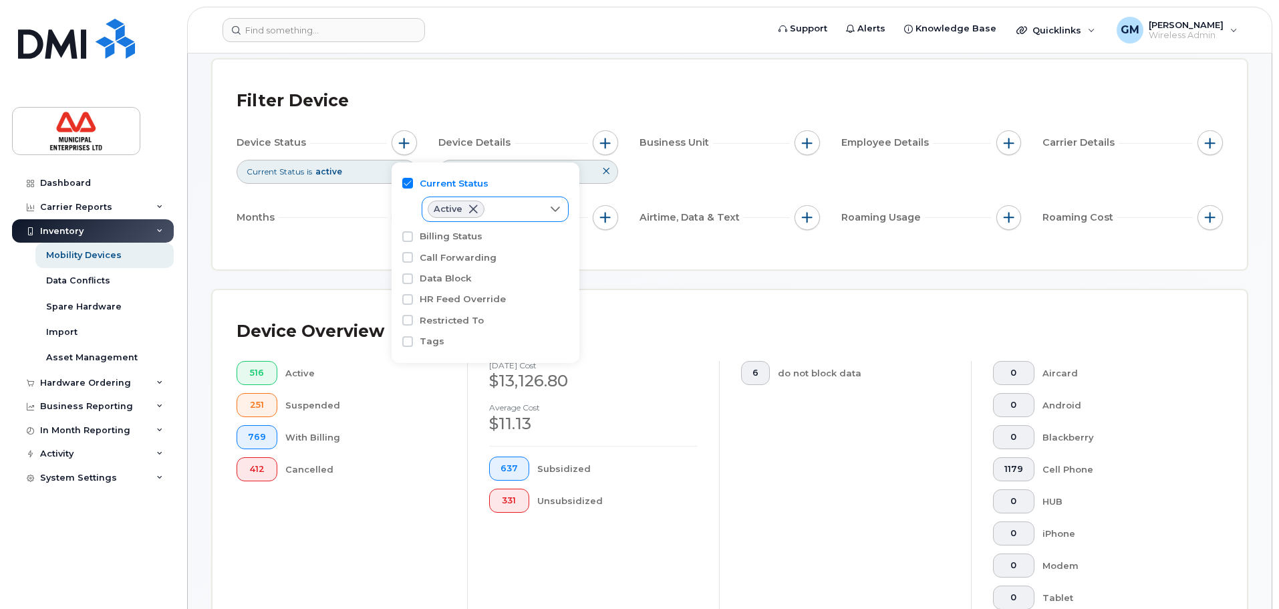
click at [386, 225] on div "Months" at bounding box center [327, 217] width 180 height 25
click at [455, 90] on div "Filter Device" at bounding box center [730, 101] width 986 height 35
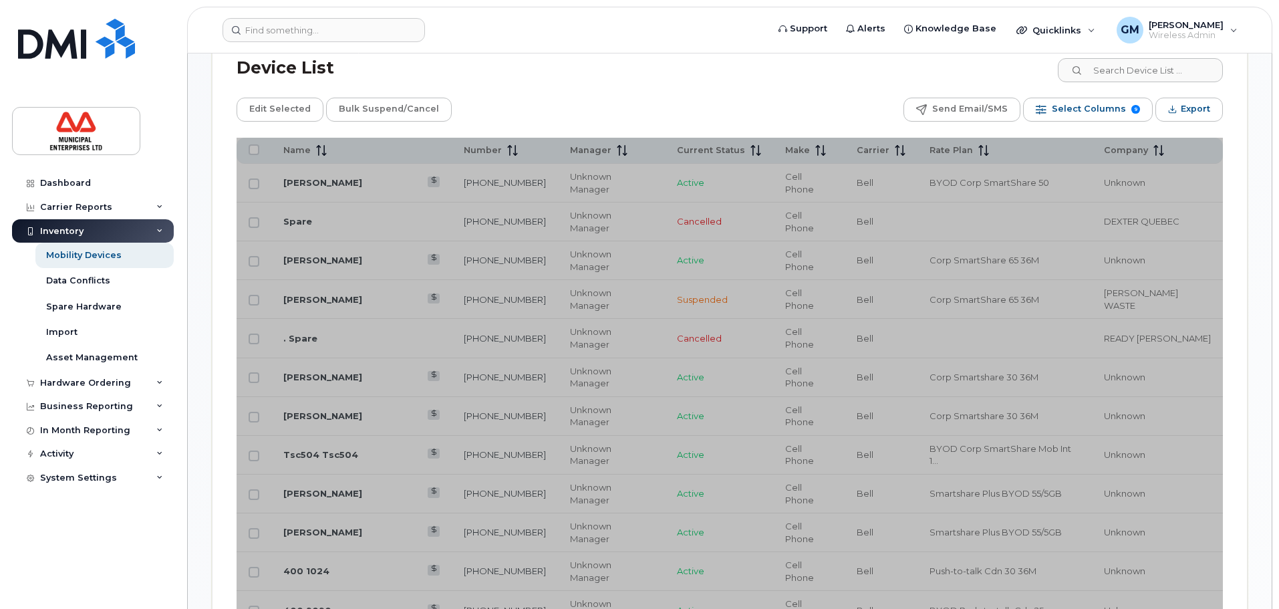
scroll to position [802, 0]
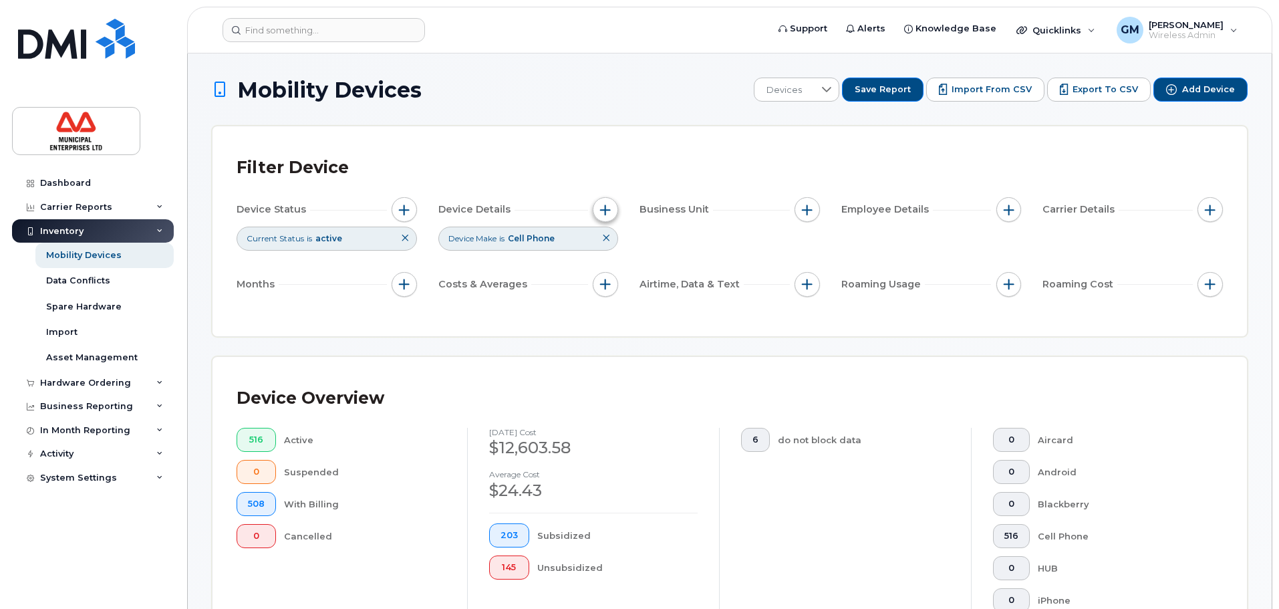
click at [602, 219] on button "button" at bounding box center [605, 209] width 25 height 25
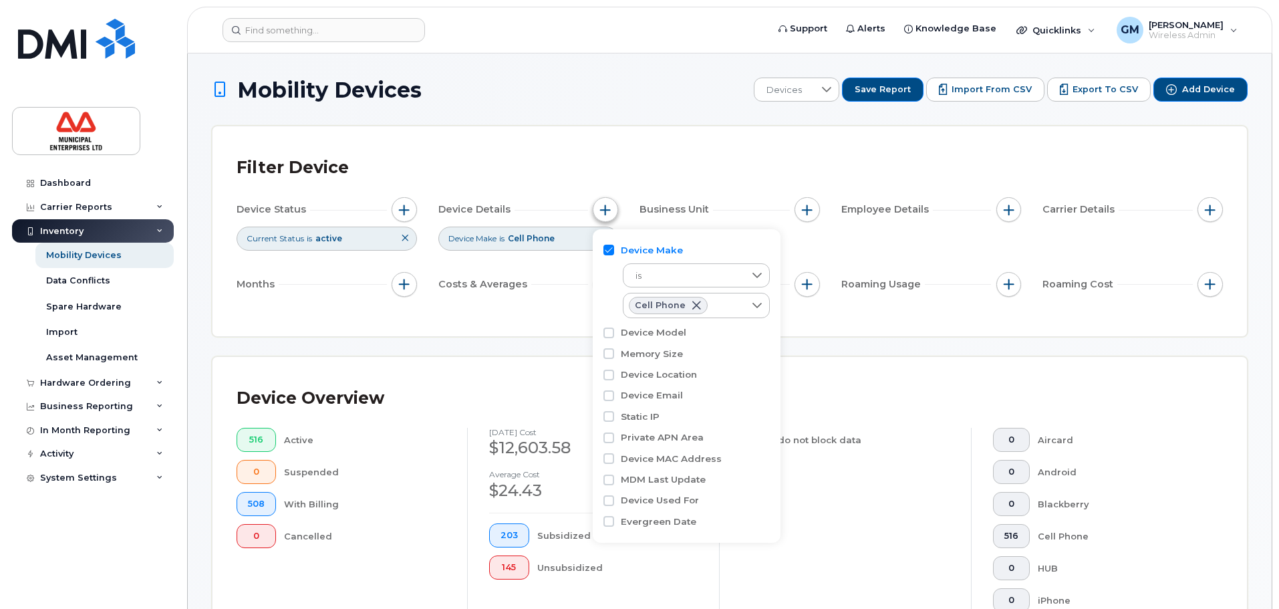
click at [602, 219] on button "button" at bounding box center [605, 209] width 25 height 25
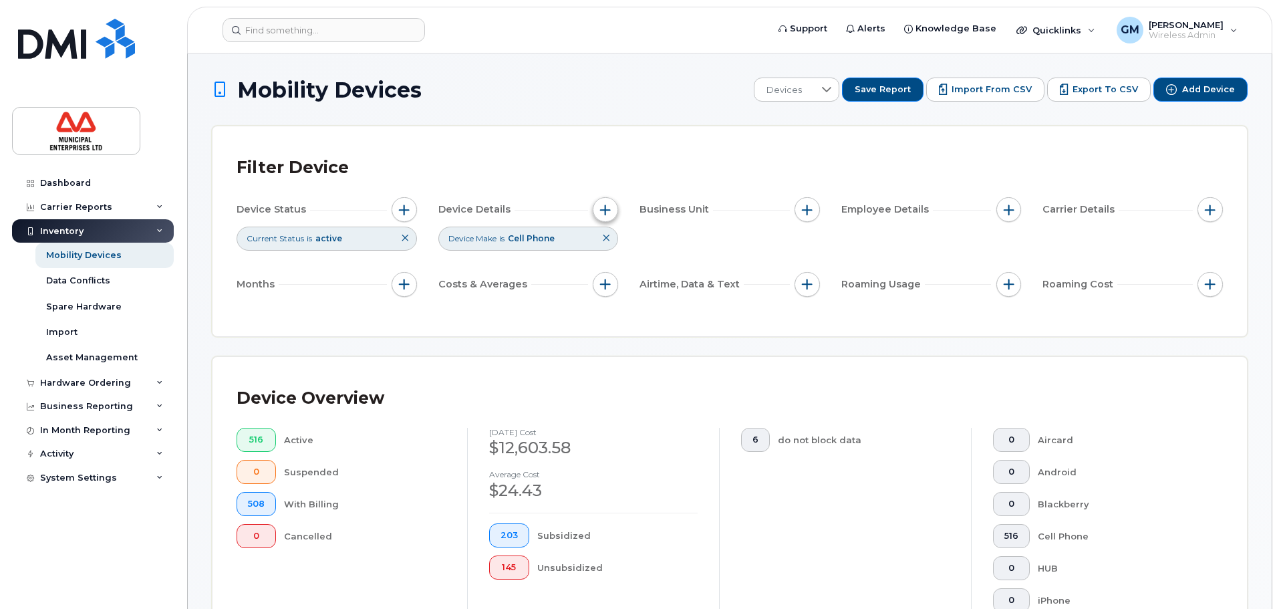
click at [599, 214] on button "button" at bounding box center [605, 209] width 25 height 25
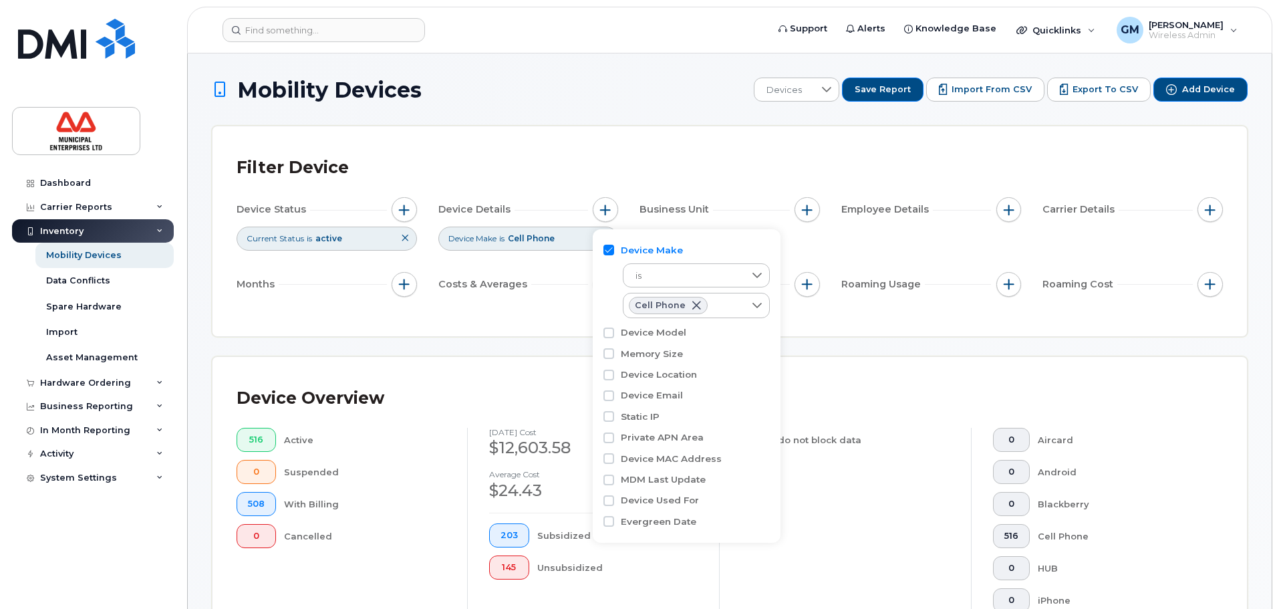
click at [643, 326] on label "Device Model" at bounding box center [653, 332] width 65 height 13
click at [614, 327] on input "Device Model" at bounding box center [608, 332] width 11 height 11
checkbox input "true"
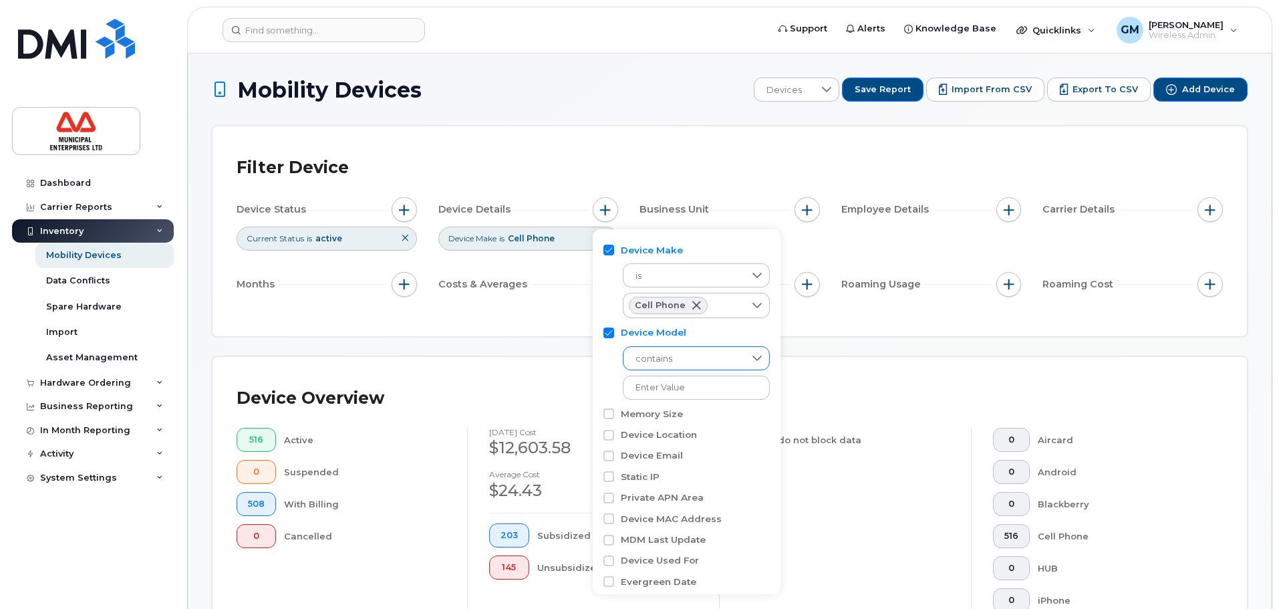
click at [690, 357] on span "contains" at bounding box center [683, 359] width 120 height 24
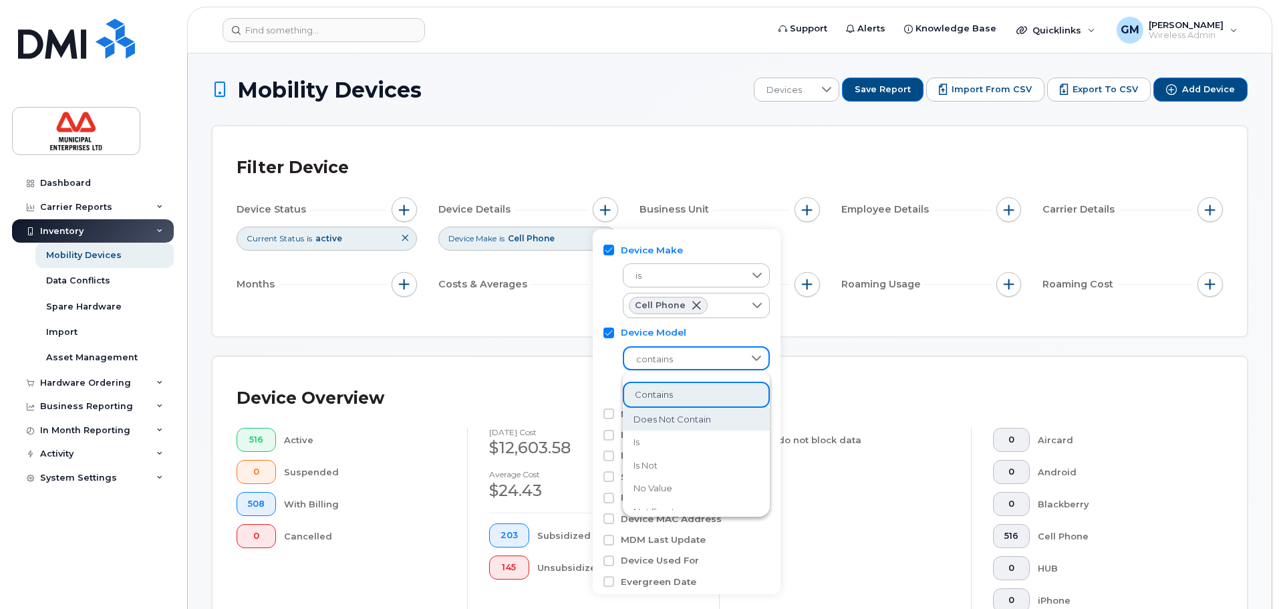
click at [679, 427] on li "does not contain" at bounding box center [696, 419] width 147 height 23
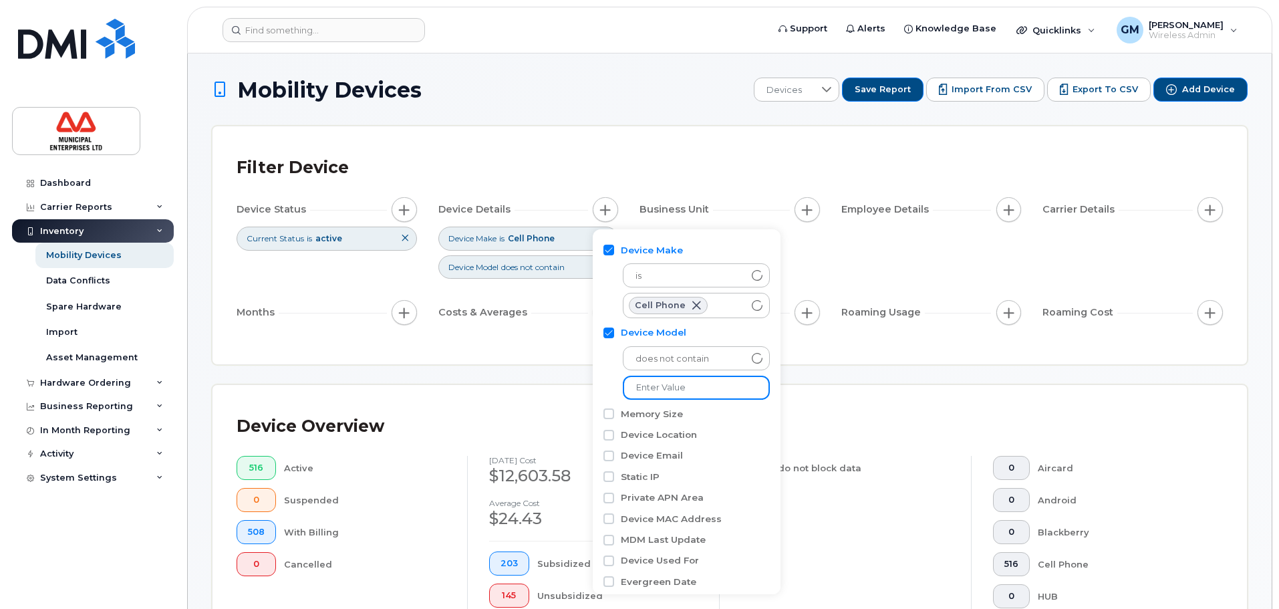
click at [685, 383] on input "text" at bounding box center [696, 387] width 147 height 24
drag, startPoint x: 706, startPoint y: 398, endPoint x: 697, endPoint y: 407, distance: 12.8
click at [701, 401] on div "Device Model does not contain" at bounding box center [686, 362] width 166 height 81
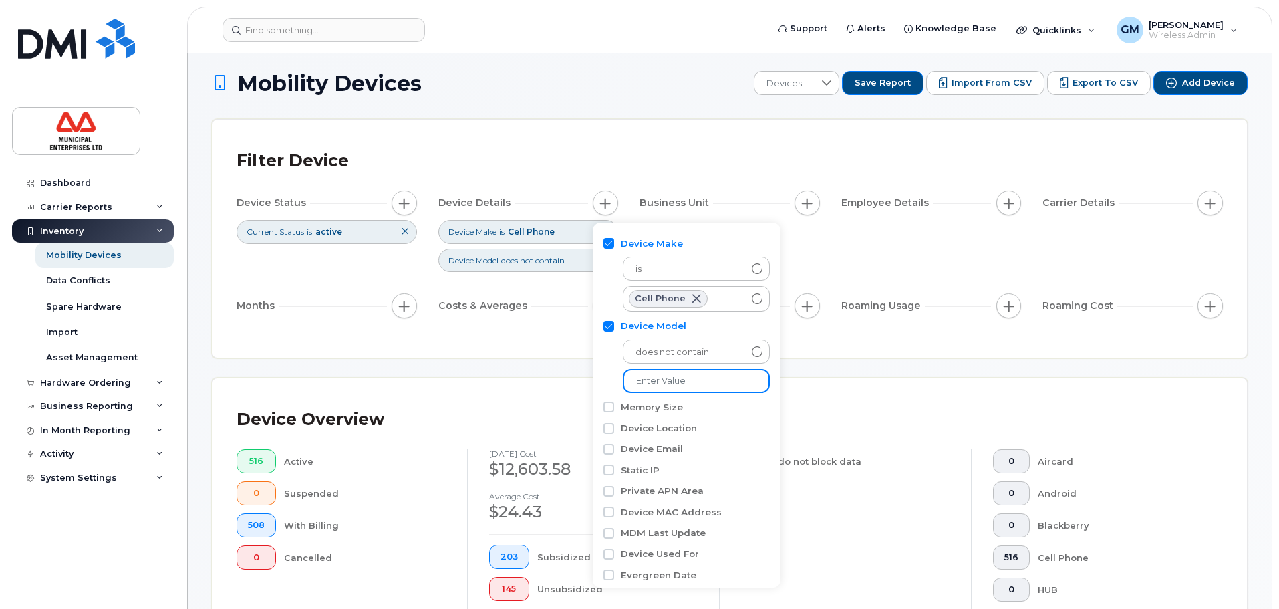
scroll to position [6, 0]
click at [523, 356] on div "Filter Device Device Status Current Status is active Device Details Device Make…" at bounding box center [729, 239] width 1034 height 238
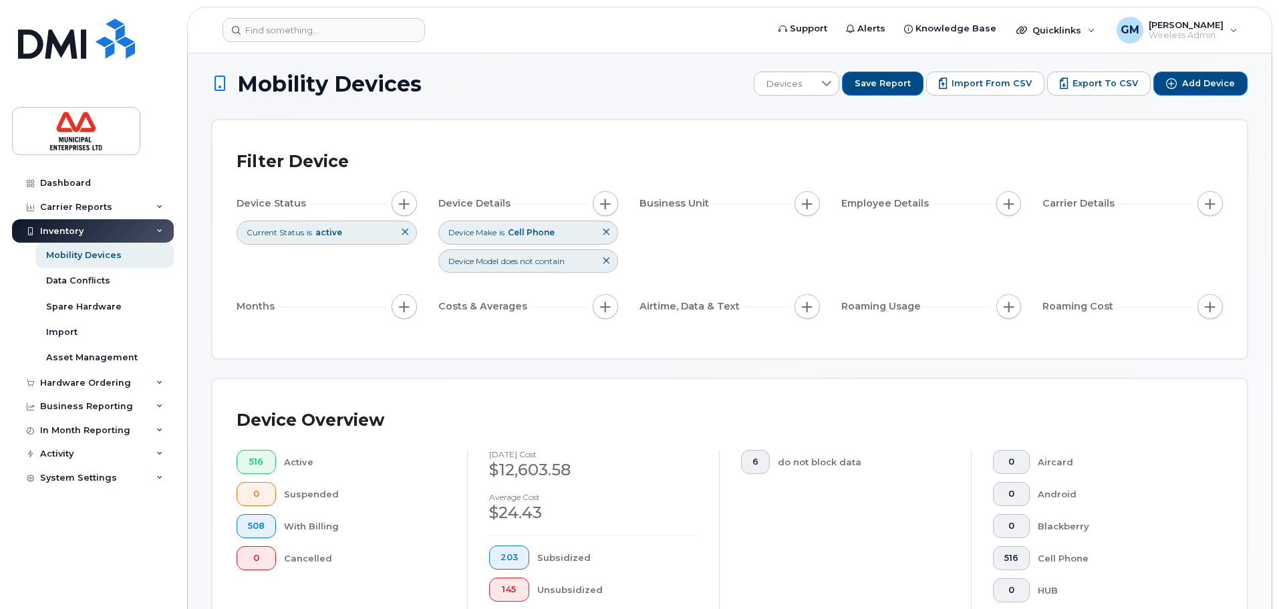
click at [755, 200] on div "Business Unit" at bounding box center [729, 203] width 180 height 25
click at [742, 149] on div "Filter Device" at bounding box center [730, 161] width 986 height 35
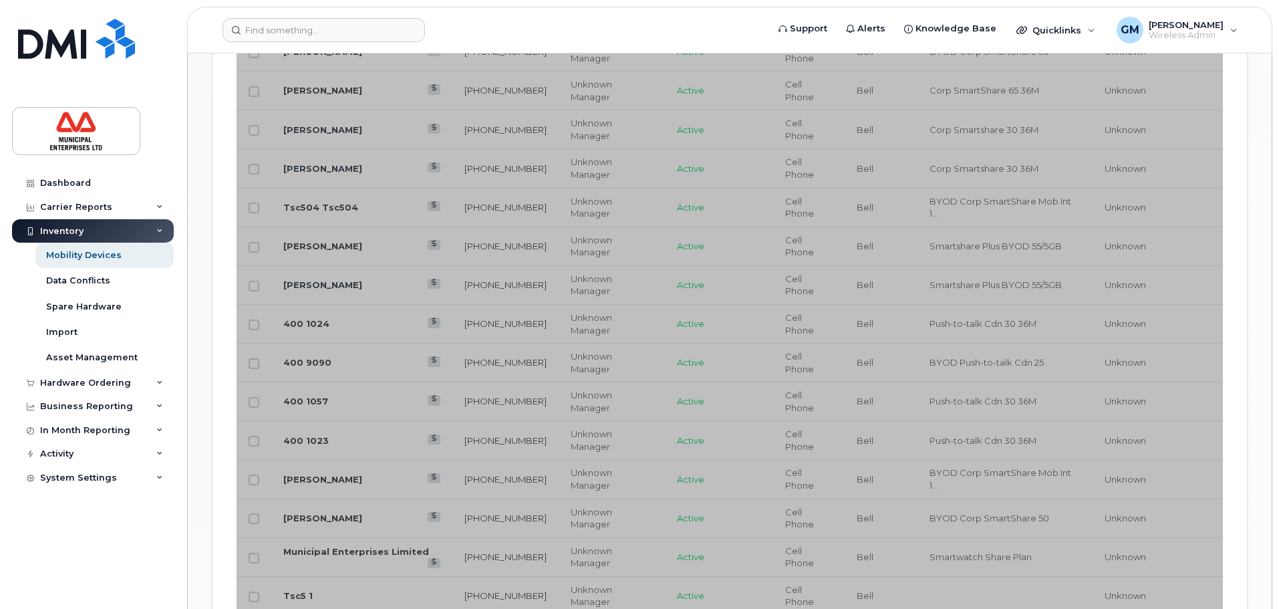
scroll to position [1275, 0]
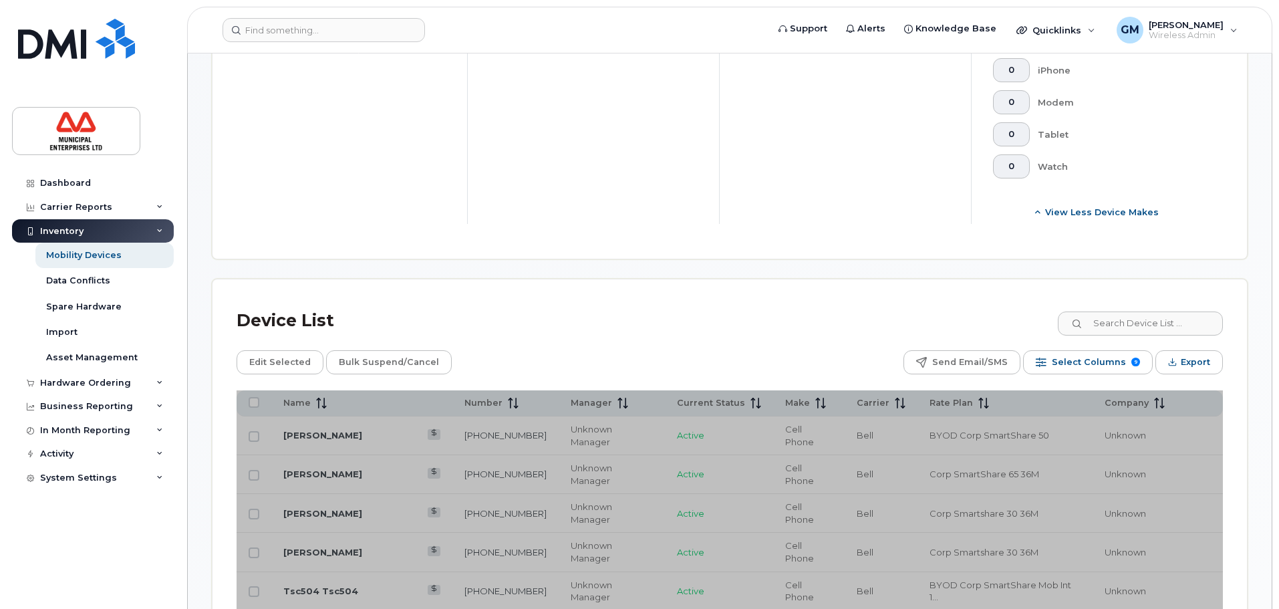
scroll to position [540, 0]
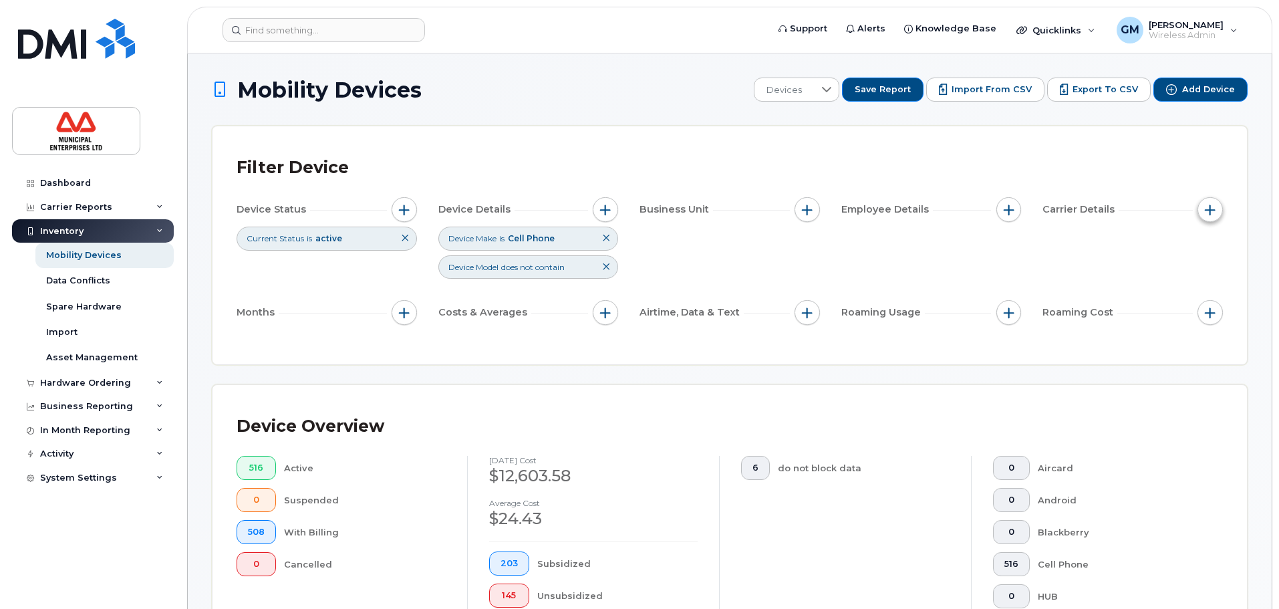
click at [1209, 216] on button "button" at bounding box center [1209, 209] width 25 height 25
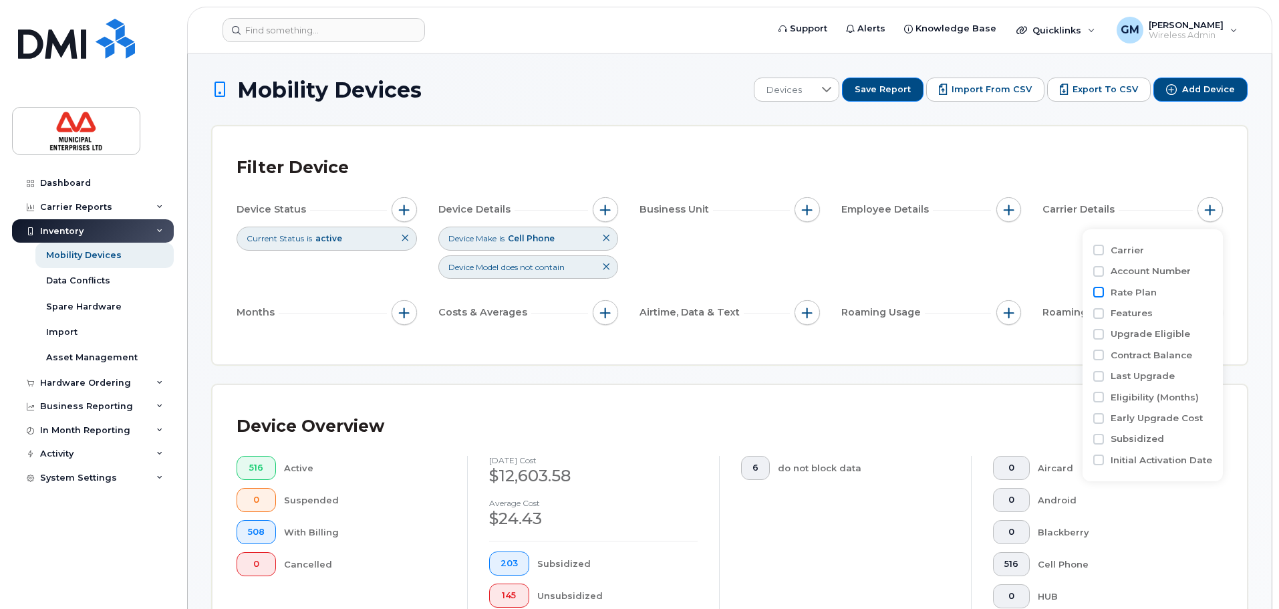
click at [1100, 289] on input "Rate Plan" at bounding box center [1098, 292] width 11 height 11
checkbox input "true"
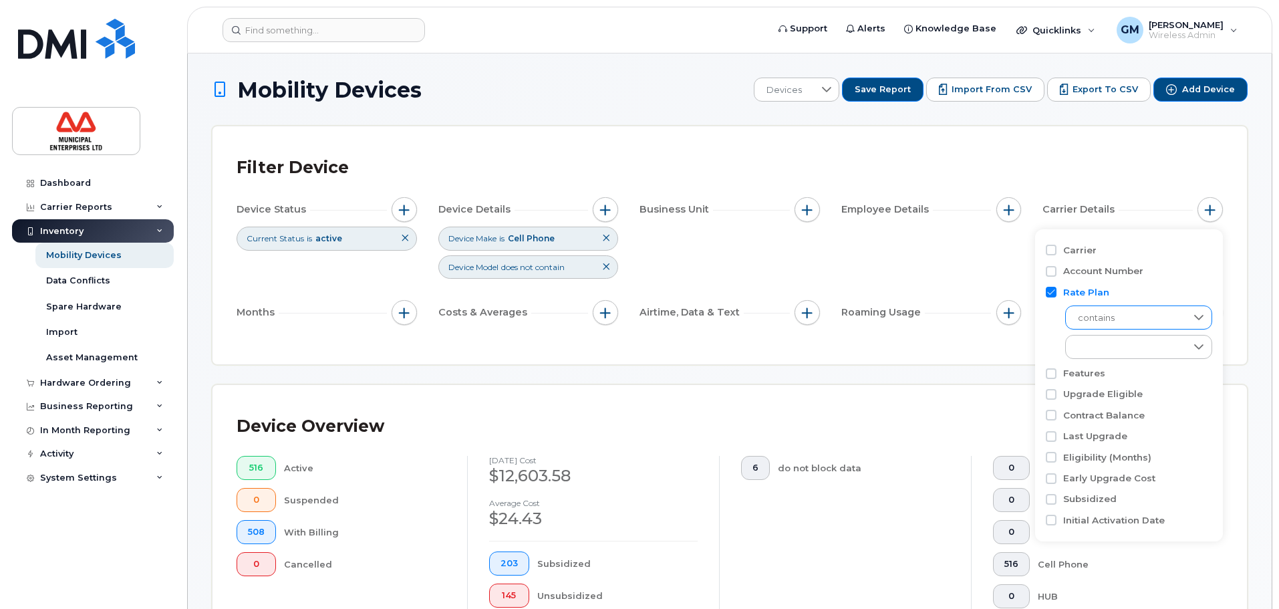
click at [1109, 320] on span "contains" at bounding box center [1126, 318] width 120 height 24
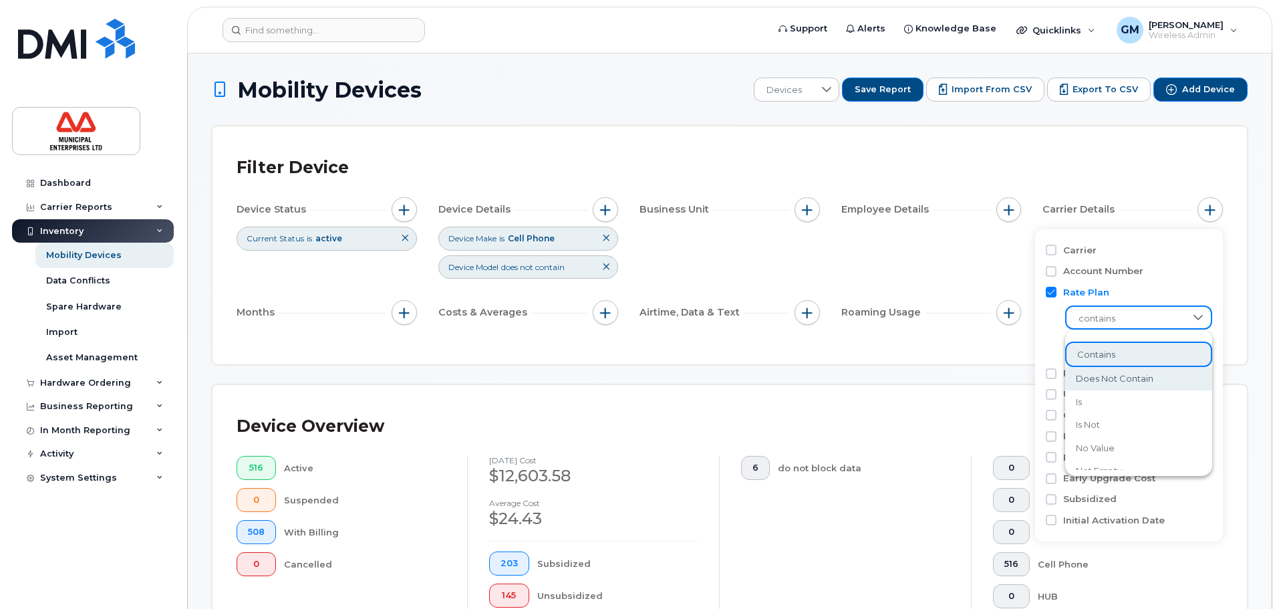
click at [1115, 375] on span "does not contain" at bounding box center [1114, 378] width 77 height 13
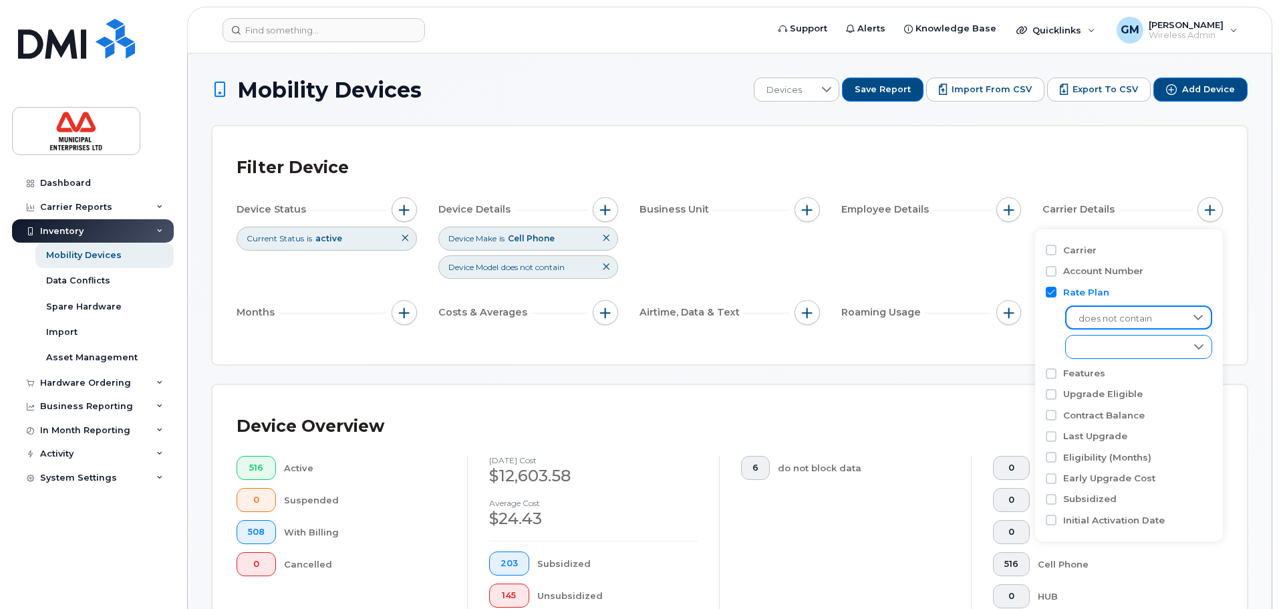
click at [1109, 350] on div "empty" at bounding box center [1126, 346] width 120 height 23
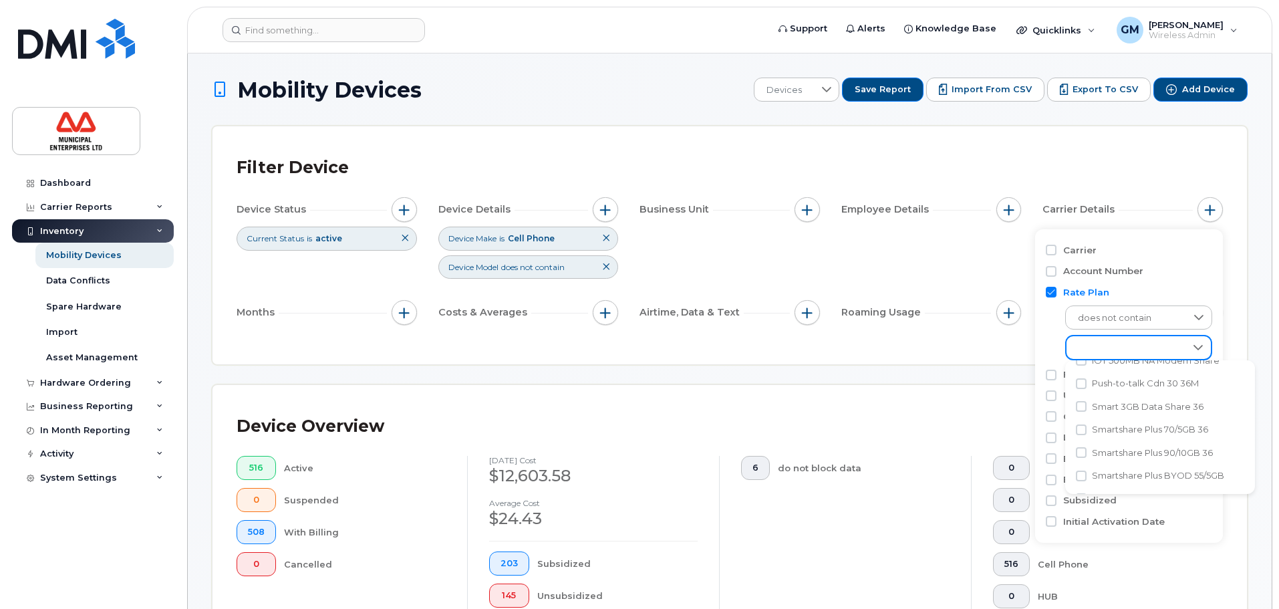
scroll to position [272, 0]
click at [1080, 413] on input "Push-to-talk Cdn 30 36M" at bounding box center [1081, 411] width 11 height 11
checkbox input "true"
click at [1087, 477] on li "BYOD Push-to-talk Cdn 25" at bounding box center [1160, 474] width 190 height 23
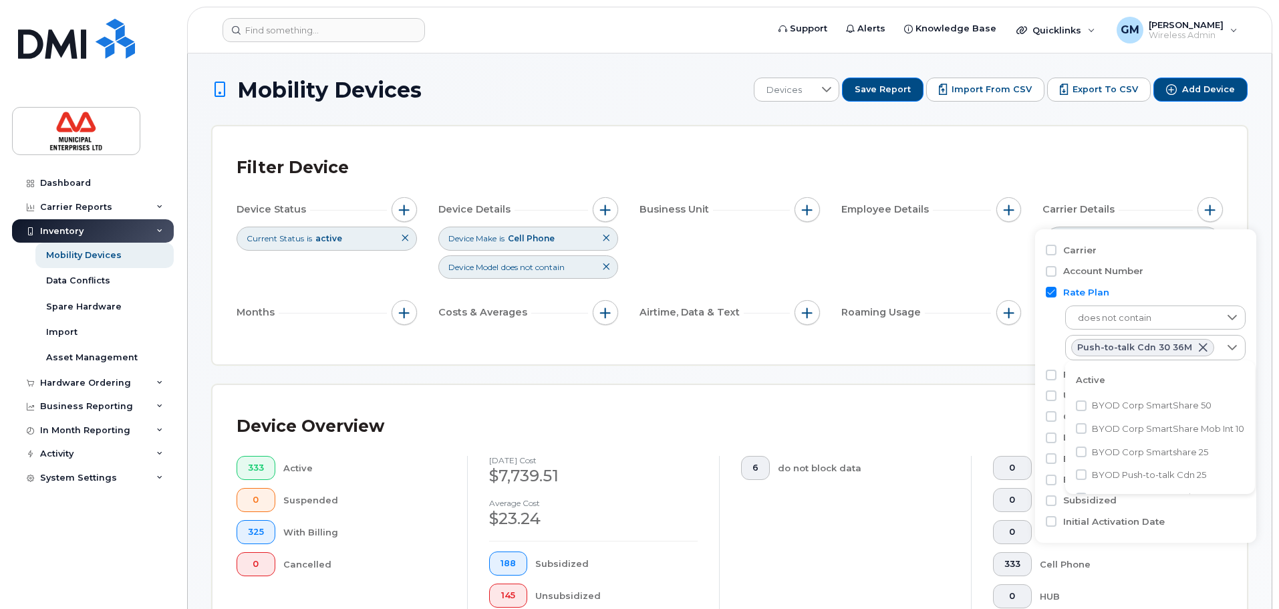
checkbox input "true"
click at [866, 355] on div "Filter Device Device Status Current Status is active Device Details Device Make…" at bounding box center [729, 245] width 1034 height 238
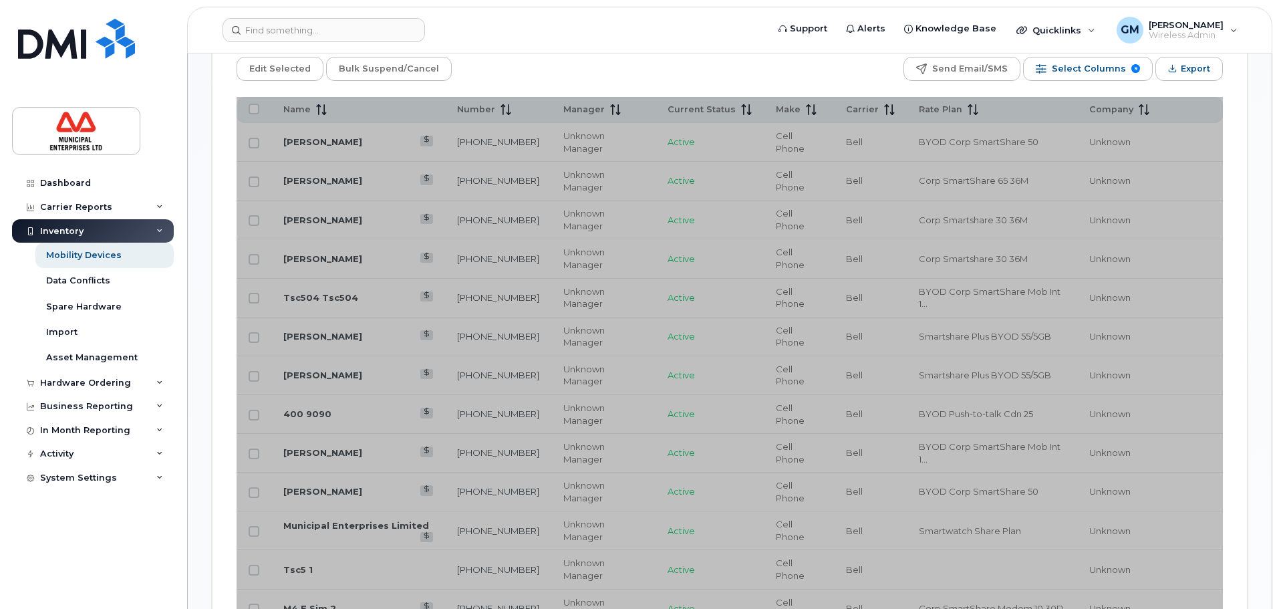
scroll to position [668, 0]
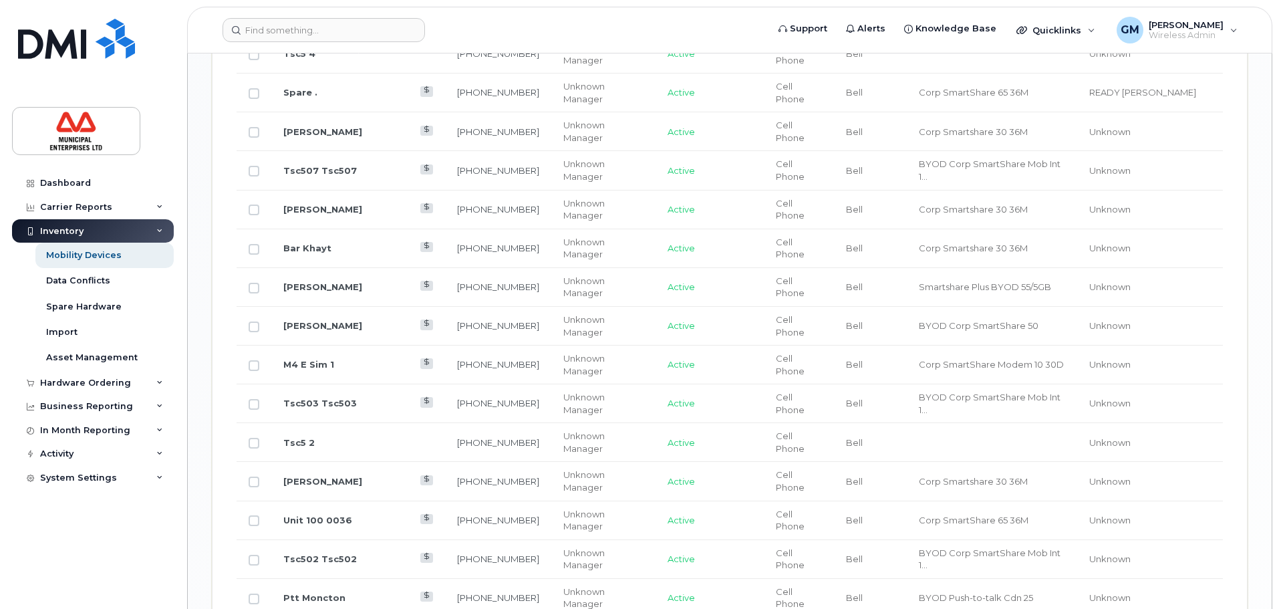
scroll to position [1543, 0]
